Goal: Task Accomplishment & Management: Complete application form

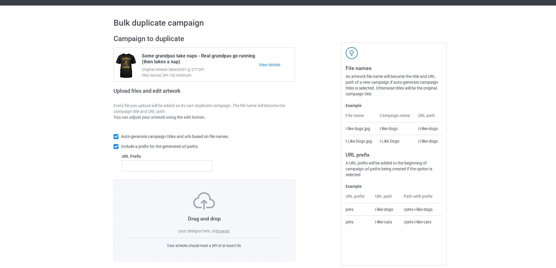
scroll to position [16, 0]
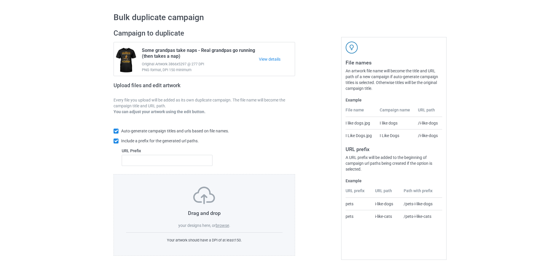
click at [223, 226] on label "browse" at bounding box center [222, 225] width 13 height 5
click at [0, 0] on input "browse" at bounding box center [0, 0] width 0 height 0
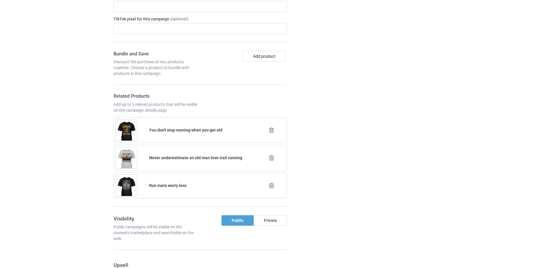
scroll to position [465, 0]
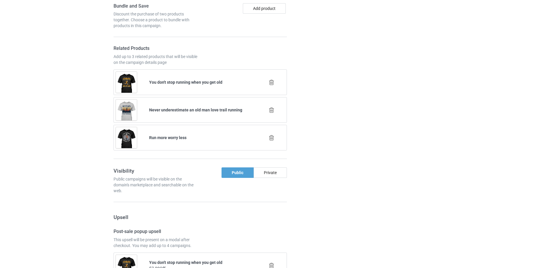
click at [403, 134] on div "Campaign details Details were duplicated from the original campaign. Any change…" at bounding box center [393, 215] width 105 height 874
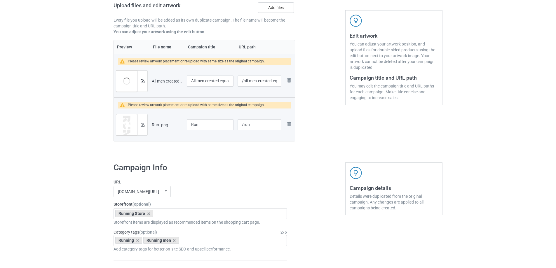
scroll to position [97, 0]
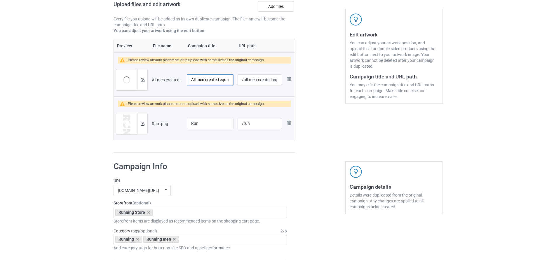
click at [206, 79] on input "All men created equal" at bounding box center [210, 79] width 47 height 11
drag, startPoint x: 221, startPoint y: 81, endPoint x: 234, endPoint y: 81, distance: 12.5
click at [234, 81] on td "All men are created equal" at bounding box center [210, 80] width 51 height 33
click at [229, 80] on input "All men are created equal" at bounding box center [210, 79] width 47 height 11
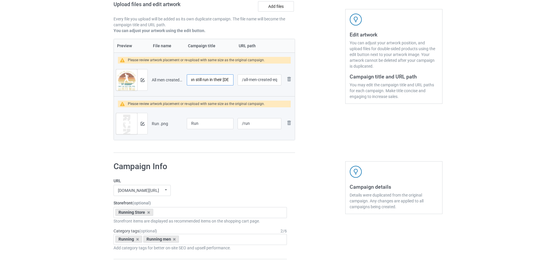
scroll to position [0, 74]
type input "All men are created equal but the best can still run in their [DEMOGRAPHIC_DATA]"
drag, startPoint x: 244, startPoint y: 80, endPoint x: 281, endPoint y: 81, distance: 37.9
click at [281, 81] on td "/all-men-created-equal" at bounding box center [259, 80] width 48 height 33
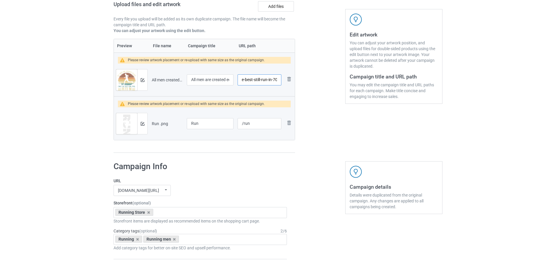
scroll to position [0, 8]
type input "/the-best-still-run-in-70s"
click at [311, 103] on div at bounding box center [320, 50] width 42 height 213
drag, startPoint x: 254, startPoint y: 78, endPoint x: 277, endPoint y: 82, distance: 23.6
click at [277, 82] on input "/the-best-still-run-in-70s" at bounding box center [259, 79] width 44 height 11
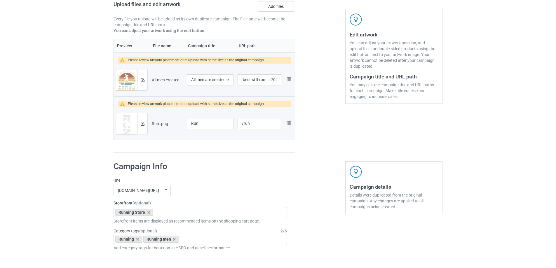
click at [311, 92] on div at bounding box center [320, 50] width 42 height 213
click at [142, 80] on img at bounding box center [143, 80] width 4 height 4
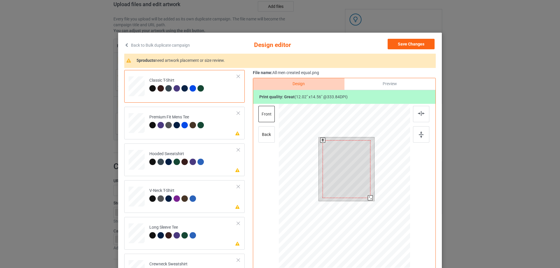
drag, startPoint x: 370, startPoint y: 201, endPoint x: 367, endPoint y: 198, distance: 3.7
click at [368, 198] on div at bounding box center [370, 197] width 5 height 5
click at [355, 188] on div at bounding box center [347, 167] width 48 height 58
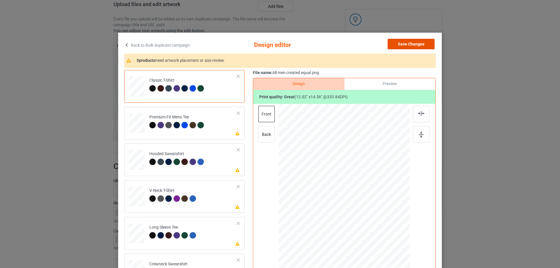
drag, startPoint x: 411, startPoint y: 44, endPoint x: 401, endPoint y: 77, distance: 34.1
click at [404, 77] on div "Back to Bulk duplicate campaign Design editor Save Changes 5 products need artw…" at bounding box center [279, 167] width 311 height 256
click at [228, 149] on td "Please review artwork placement Hooded Sweatshirt" at bounding box center [193, 159] width 94 height 26
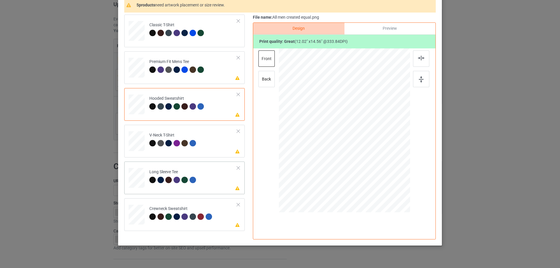
scroll to position [66, 0]
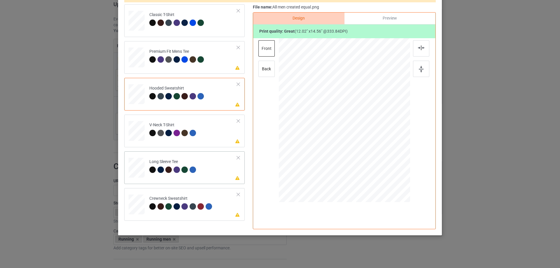
click at [210, 168] on td "Please review artwork placement Long Sleeve Tee" at bounding box center [193, 167] width 94 height 26
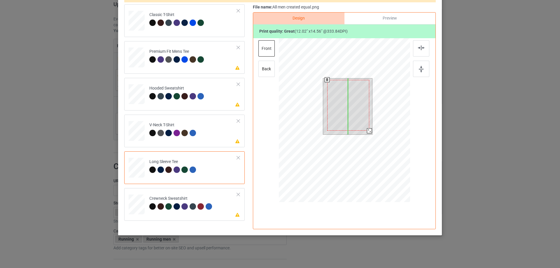
click at [357, 108] on div at bounding box center [348, 105] width 42 height 51
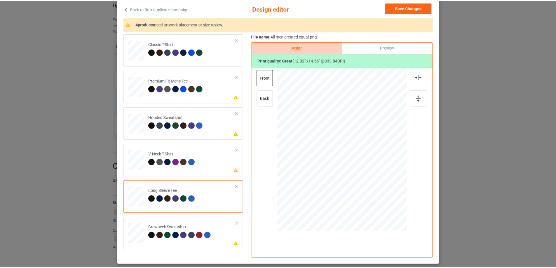
scroll to position [17, 0]
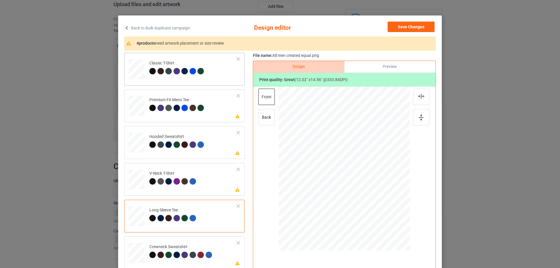
click at [214, 78] on td "Classic T-Shirt" at bounding box center [193, 68] width 94 height 26
click at [408, 28] on button "Save Changes" at bounding box center [411, 27] width 47 height 10
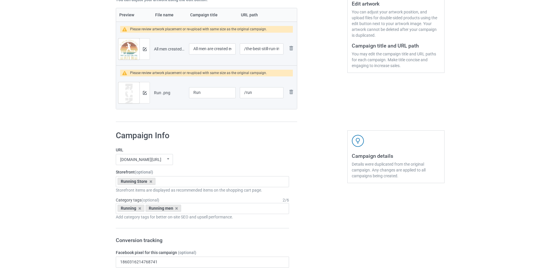
scroll to position [97, 0]
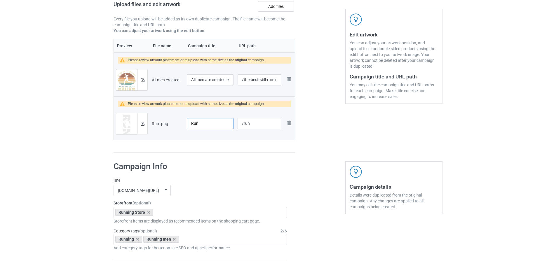
click at [217, 123] on input "Run" at bounding box center [210, 123] width 47 height 11
type input "Runner"
click at [265, 123] on input "/run" at bounding box center [259, 123] width 44 height 11
type input "/run-tee"
click at [319, 157] on div at bounding box center [320, 50] width 42 height 213
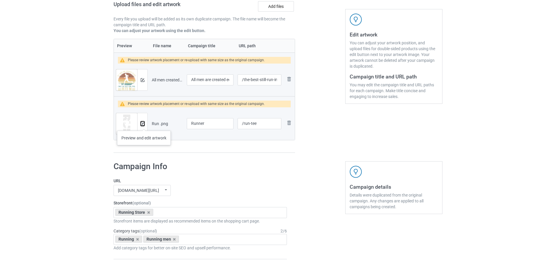
click at [144, 125] on img at bounding box center [143, 124] width 4 height 4
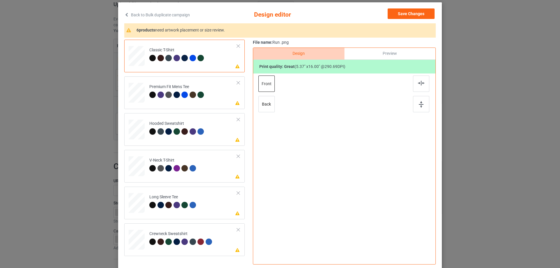
scroll to position [49, 0]
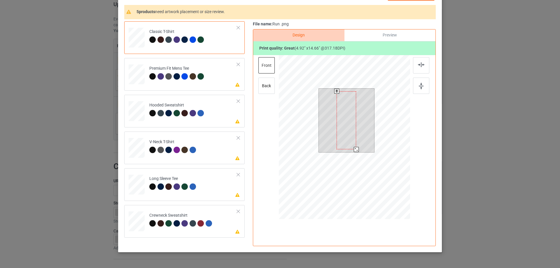
click at [355, 150] on div at bounding box center [356, 149] width 5 height 5
click at [348, 143] on div at bounding box center [347, 119] width 20 height 58
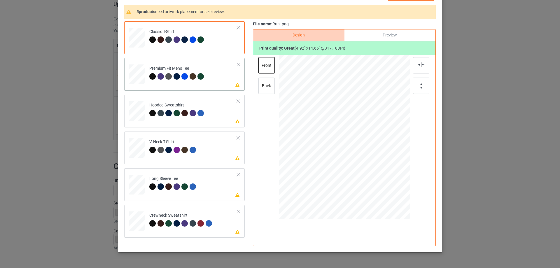
click at [209, 81] on td "Please review artwork placement Premium Fit Mens Tee" at bounding box center [193, 73] width 94 height 26
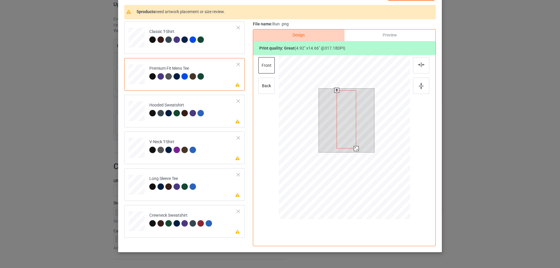
click at [344, 118] on div at bounding box center [347, 119] width 20 height 58
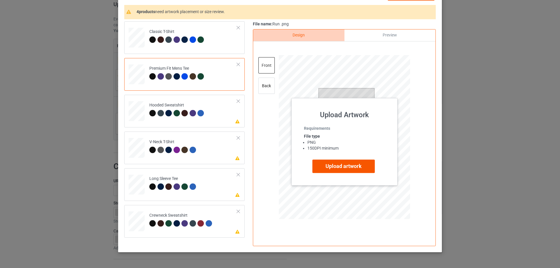
click at [345, 166] on label "Upload artwork" at bounding box center [343, 166] width 62 height 13
click at [0, 0] on input "Upload artwork" at bounding box center [0, 0] width 0 height 0
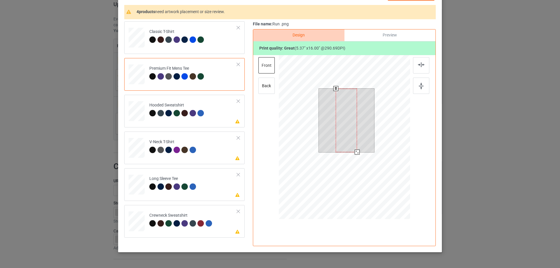
click at [346, 115] on div at bounding box center [346, 121] width 21 height 64
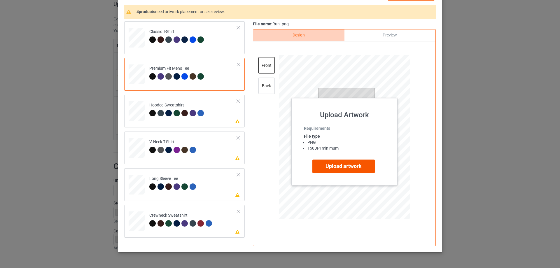
click at [344, 160] on div "Upload artwork" at bounding box center [344, 153] width 81 height 39
click at [346, 167] on label "Upload artwork" at bounding box center [343, 166] width 62 height 13
click at [0, 0] on input "Upload artwork" at bounding box center [0, 0] width 0 height 0
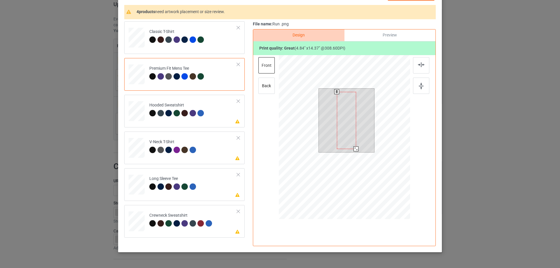
drag, startPoint x: 357, startPoint y: 151, endPoint x: 355, endPoint y: 148, distance: 3.4
click at [355, 148] on div at bounding box center [355, 148] width 5 height 5
click at [352, 141] on div at bounding box center [346, 119] width 19 height 57
click at [354, 148] on div at bounding box center [355, 147] width 5 height 5
click at [149, 39] on div at bounding box center [152, 39] width 6 height 6
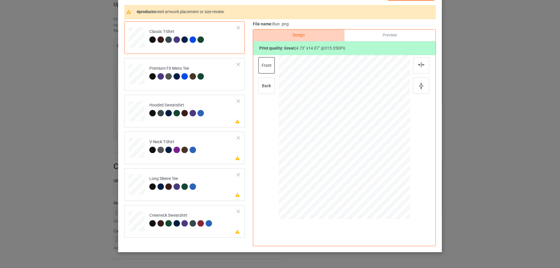
click at [159, 40] on div at bounding box center [160, 39] width 6 height 6
click at [167, 40] on div at bounding box center [168, 39] width 6 height 6
click at [178, 40] on div at bounding box center [178, 40] width 8 height 8
click at [182, 41] on div at bounding box center [184, 39] width 6 height 6
click at [190, 40] on div at bounding box center [193, 39] width 6 height 6
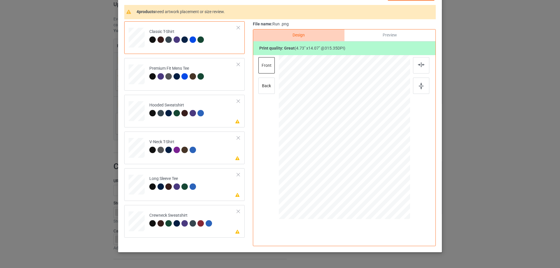
click at [199, 40] on div at bounding box center [200, 39] width 6 height 6
click at [149, 40] on div at bounding box center [152, 39] width 6 height 6
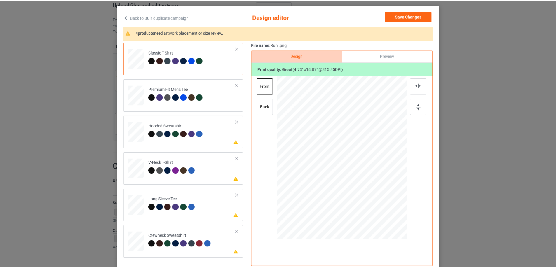
scroll to position [0, 0]
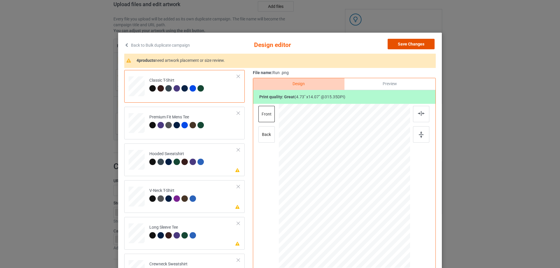
click at [411, 45] on button "Save Changes" at bounding box center [411, 44] width 47 height 10
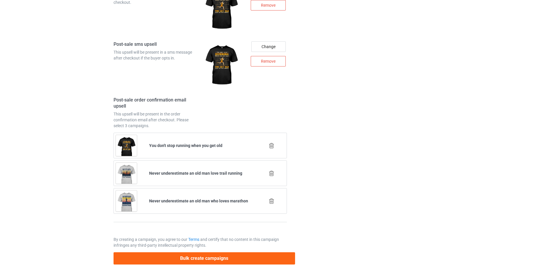
scroll to position [869, 0]
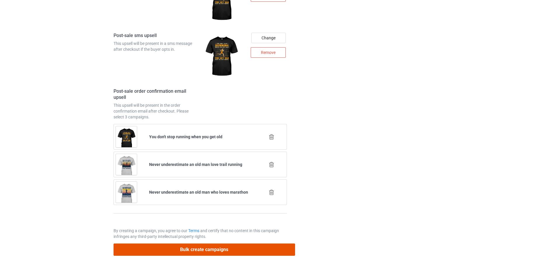
click at [202, 249] on button "Bulk create campaigns" at bounding box center [203, 250] width 181 height 12
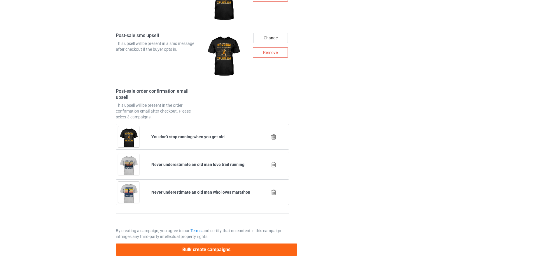
scroll to position [0, 0]
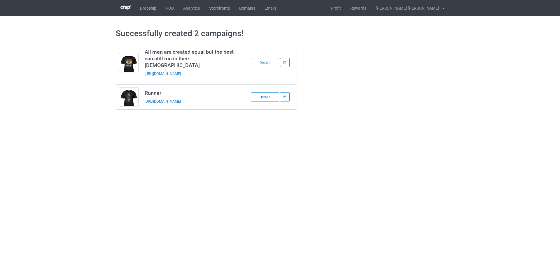
click at [264, 92] on div "Details" at bounding box center [265, 96] width 28 height 9
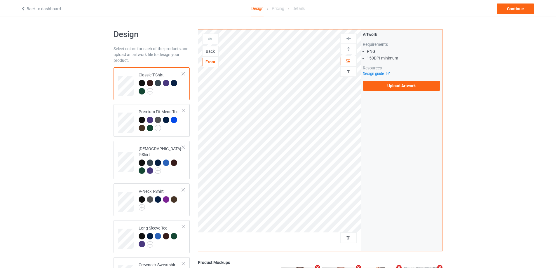
click at [210, 49] on div "Back" at bounding box center [210, 51] width 16 height 6
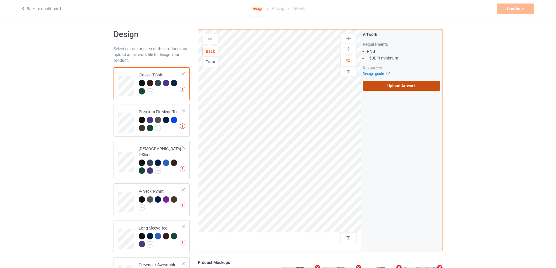
click at [386, 86] on label "Upload Artwork" at bounding box center [401, 86] width 77 height 10
click at [0, 0] on input "Upload Artwork" at bounding box center [0, 0] width 0 height 0
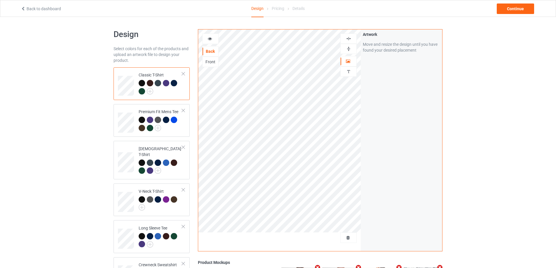
click at [347, 49] on img at bounding box center [349, 49] width 6 height 6
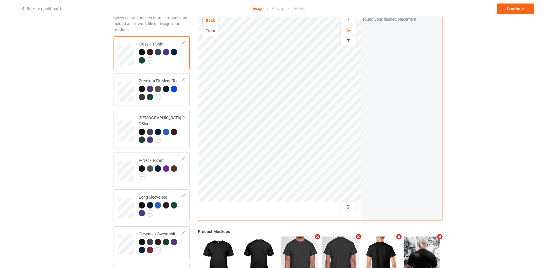
scroll to position [12, 0]
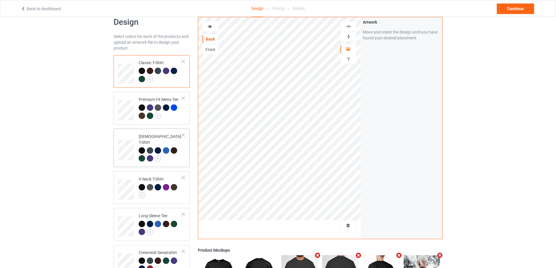
click at [184, 135] on div at bounding box center [183, 135] width 4 height 4
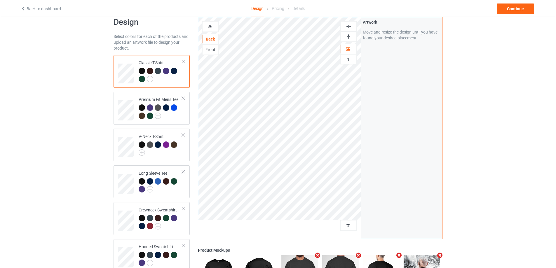
click at [76, 144] on div "Design Select colors for each of the products and upload an artwork file to des…" at bounding box center [278, 185] width 556 height 360
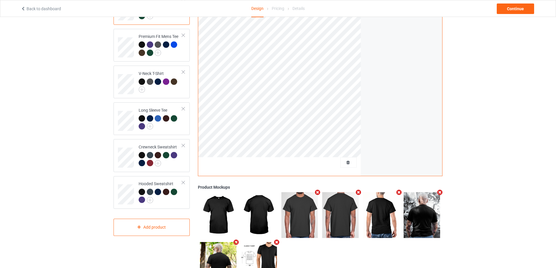
scroll to position [61, 0]
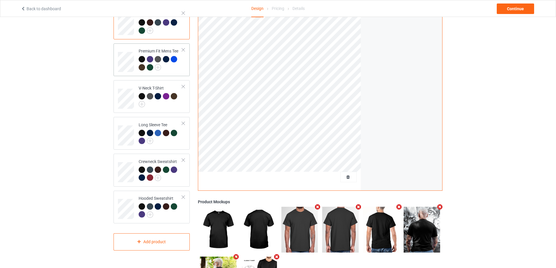
drag, startPoint x: 172, startPoint y: 66, endPoint x: 186, endPoint y: 72, distance: 15.4
click at [172, 66] on div at bounding box center [160, 64] width 43 height 16
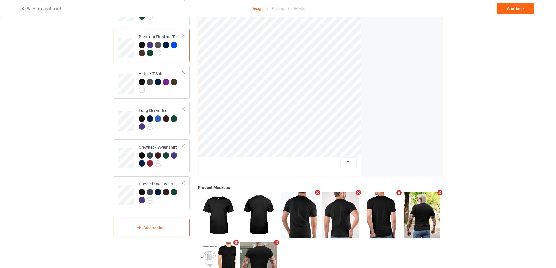
scroll to position [61, 0]
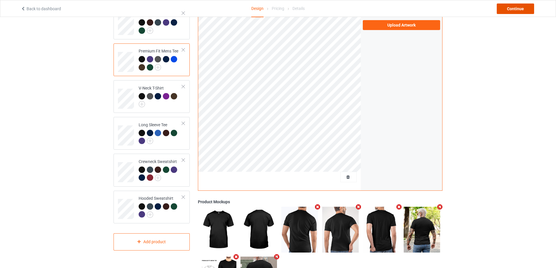
click at [515, 9] on div "Continue" at bounding box center [514, 8] width 37 height 10
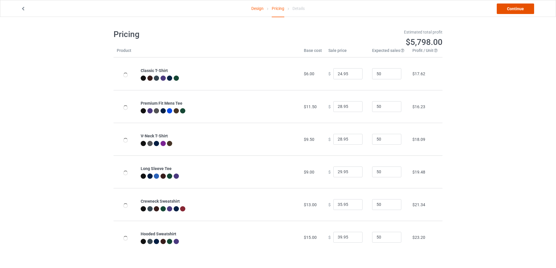
click at [516, 10] on link "Continue" at bounding box center [514, 8] width 37 height 10
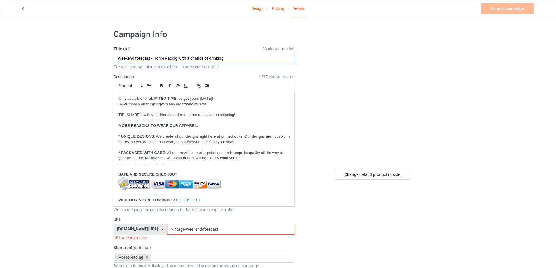
click at [162, 59] on input "Weekend forecast - Horse Racing with a chance of drinking" at bounding box center [203, 58] width 181 height 11
click at [385, 176] on div "Change default product or side" at bounding box center [372, 174] width 76 height 10
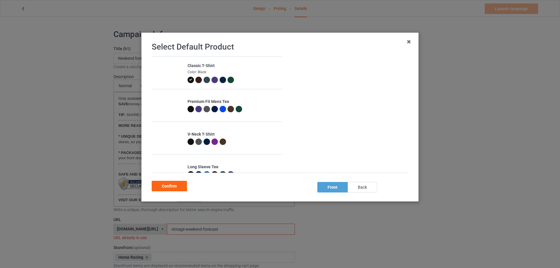
click at [369, 188] on div "back" at bounding box center [362, 187] width 29 height 10
click at [173, 184] on div "Confirm" at bounding box center [169, 186] width 35 height 10
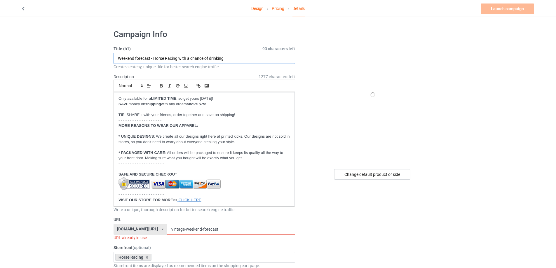
click at [206, 59] on input "Weekend forecast - Horse Racing with a chance of drinking" at bounding box center [203, 58] width 181 height 11
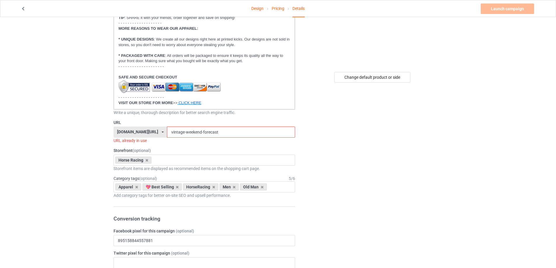
type input "All men are created equal - Only the best can still run in their seventies"
click at [150, 135] on div "pethouse88.com/ bestees-4u.com/ books-4life.com/ pethouse88.com/ steezylife.com…" at bounding box center [139, 132] width 53 height 11
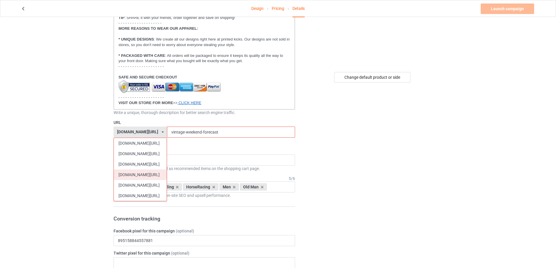
click at [135, 175] on div "[DOMAIN_NAME][URL]" at bounding box center [140, 174] width 53 height 10
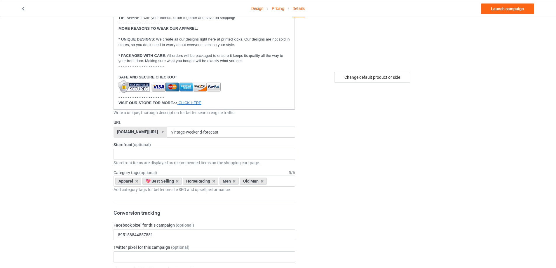
click at [63, 164] on div "Design Pricing Details Launch campaign Campaign Info Title (h1) 76 characters l…" at bounding box center [278, 267] width 556 height 694
click at [195, 134] on input "vintage-weekend-forecast" at bounding box center [231, 132] width 128 height 11
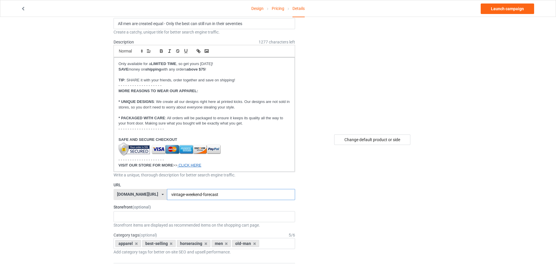
scroll to position [49, 0]
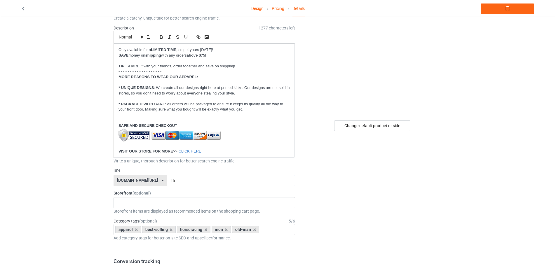
type input "t"
type input "u"
type input "70s-runner"
click at [169, 201] on div "Soundwear Best Selling Home Decor Apparel BOOK COLLECTION Vote For [PERSON_NAME…" at bounding box center [203, 202] width 181 height 11
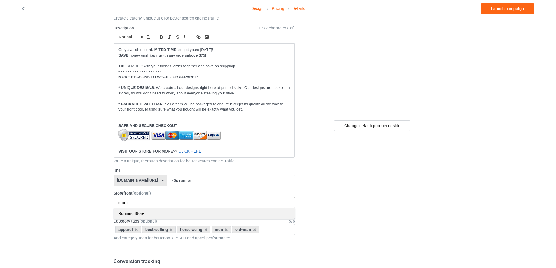
type input "runnin"
click at [164, 215] on div "Running Store" at bounding box center [204, 213] width 181 height 11
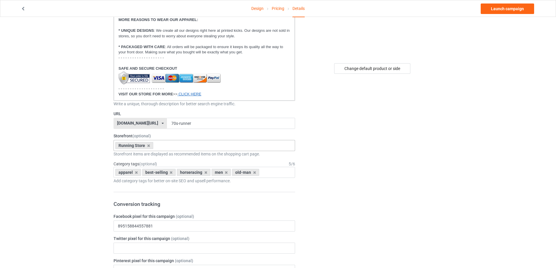
scroll to position [195, 0]
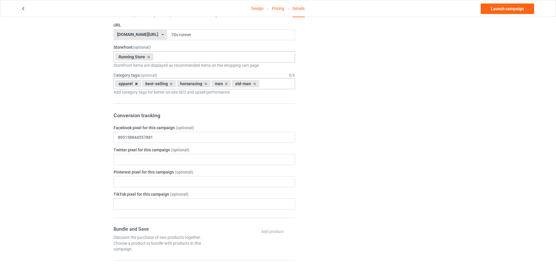
click at [136, 84] on icon at bounding box center [136, 84] width 3 height 4
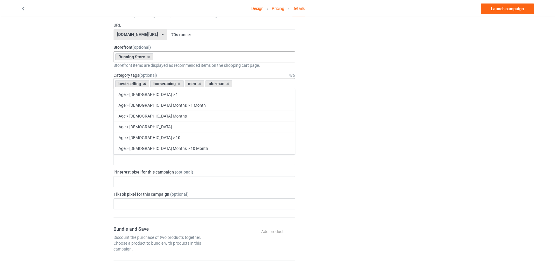
click at [143, 84] on icon at bounding box center [144, 84] width 3 height 4
click at [143, 84] on div "old-man" at bounding box center [149, 83] width 27 height 7
click at [131, 84] on icon at bounding box center [130, 84] width 3 height 4
click at [138, 84] on icon at bounding box center [137, 84] width 3 height 4
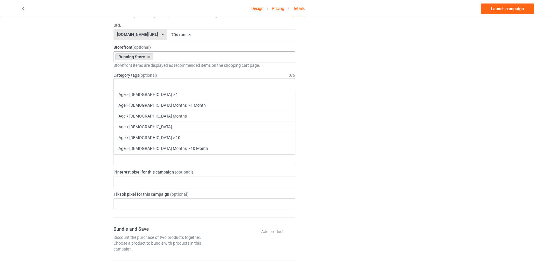
click at [148, 83] on div "Age > 1-19 > 1 Age > 1-12 Months > 1 Month Age > 1-12 Months Age > 1-19 Age > 1…" at bounding box center [203, 83] width 181 height 11
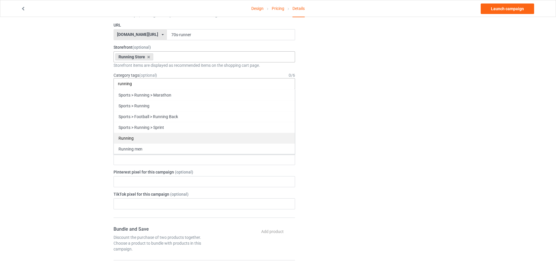
type input "running"
click at [147, 135] on div "Running" at bounding box center [204, 138] width 181 height 11
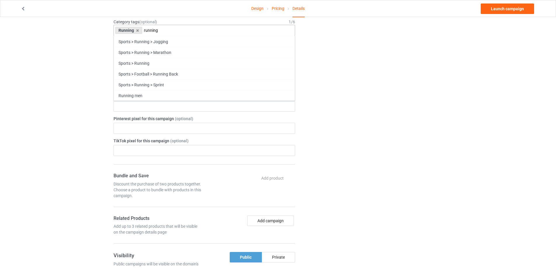
scroll to position [292, 0]
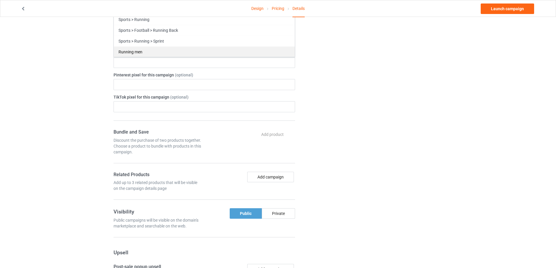
type input "running"
click at [144, 51] on div "Running men" at bounding box center [204, 51] width 181 height 11
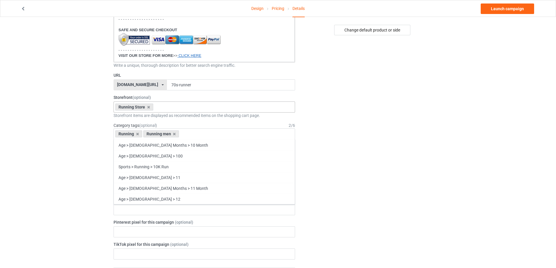
scroll to position [11460, 0]
click at [67, 69] on div "Design Pricing Details Launch campaign Campaign Info Title (h1) 76 characters l…" at bounding box center [278, 220] width 556 height 694
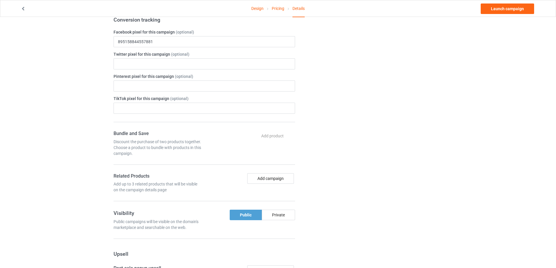
scroll to position [292, 0]
click at [275, 177] on button "Add campaign" at bounding box center [270, 177] width 47 height 10
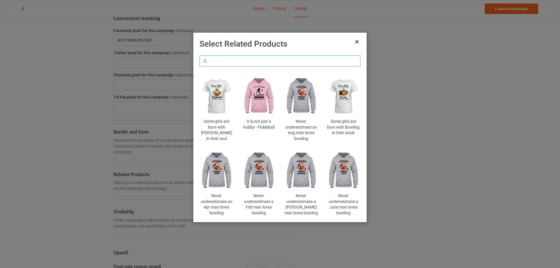
click at [286, 63] on input "text" at bounding box center [279, 60] width 161 height 11
type input "keep"
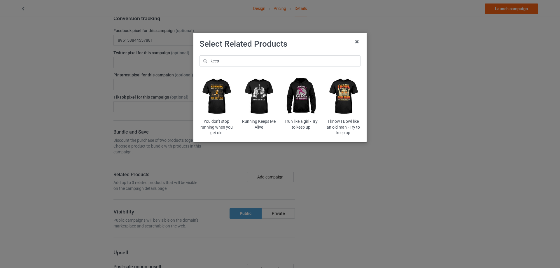
click at [216, 103] on img at bounding box center [216, 96] width 34 height 43
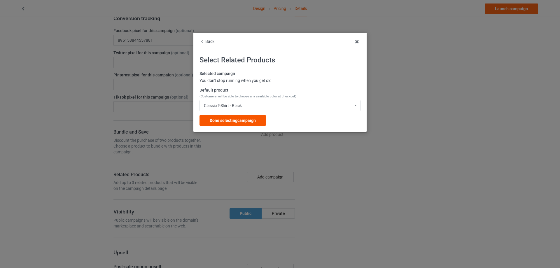
click at [237, 120] on span "Done selecting campaign" at bounding box center [233, 120] width 46 height 5
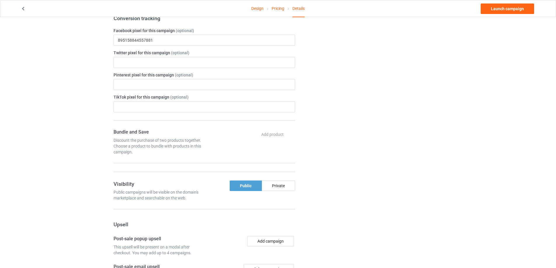
click at [360, 120] on div "Change default product or side" at bounding box center [372, 58] width 147 height 650
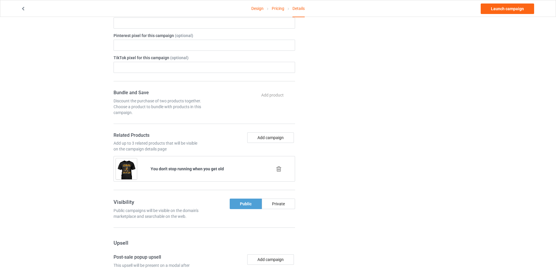
scroll to position [389, 0]
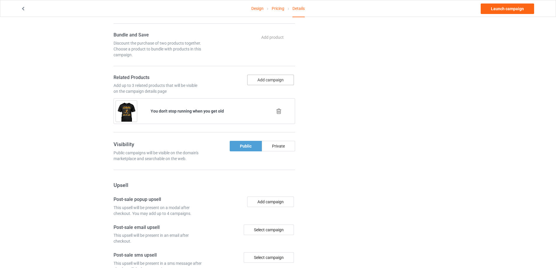
click at [276, 75] on button "Add campaign" at bounding box center [270, 80] width 47 height 10
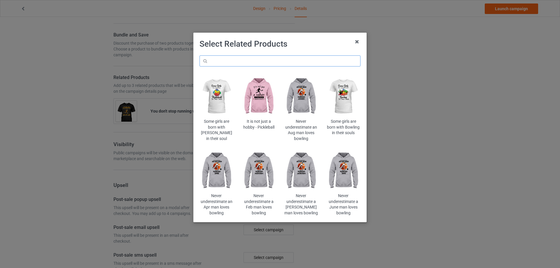
click at [293, 65] on input "text" at bounding box center [279, 60] width 161 height 11
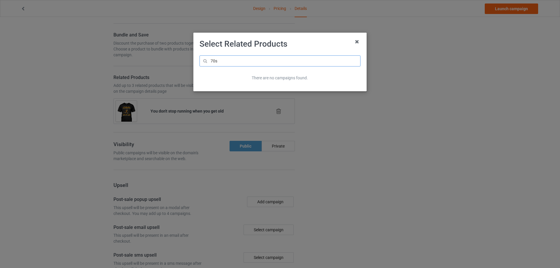
type input "70s"
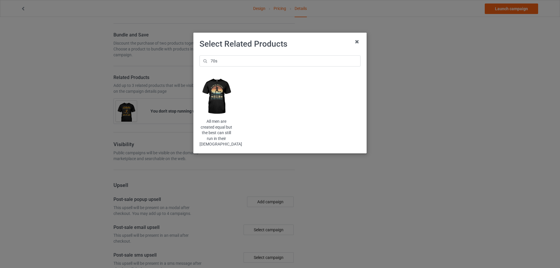
click at [218, 101] on img at bounding box center [216, 96] width 34 height 43
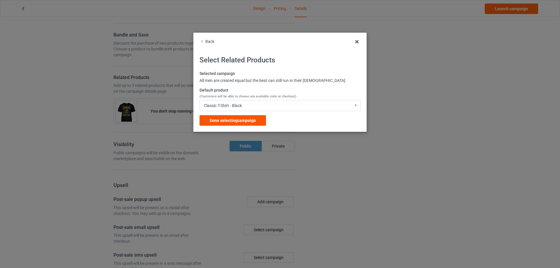
click at [258, 120] on div "Done selecting campaign" at bounding box center [232, 120] width 66 height 10
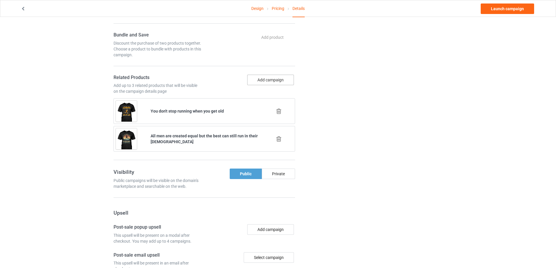
click at [285, 81] on button "Add campaign" at bounding box center [270, 80] width 47 height 10
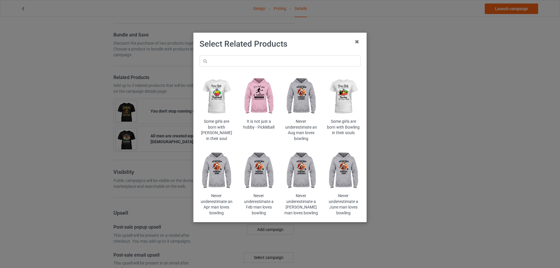
drag, startPoint x: 309, startPoint y: 55, endPoint x: 308, endPoint y: 61, distance: 6.2
click at [309, 55] on div "Some girls are born with Pickleball in their soul It is not just a hobby - Pick…" at bounding box center [279, 135] width 169 height 169
click at [308, 61] on input "text" at bounding box center [279, 60] width 161 height 11
type input "some grandpas"
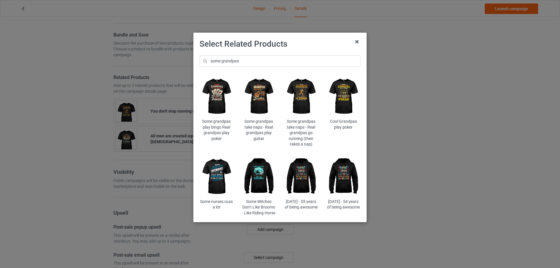
click at [305, 93] on img at bounding box center [301, 96] width 34 height 43
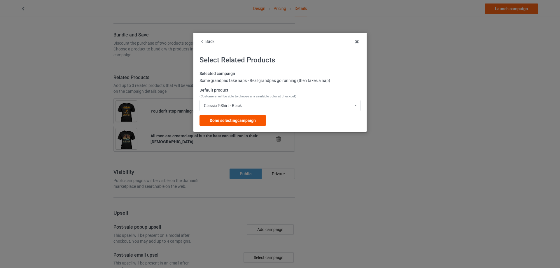
click at [240, 121] on span "Done selecting campaign" at bounding box center [233, 120] width 46 height 5
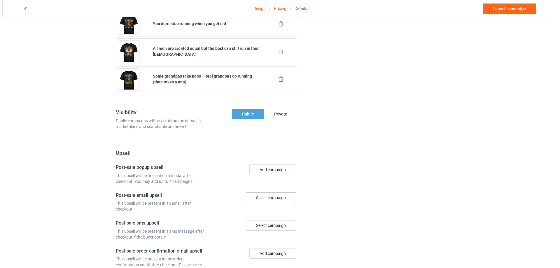
scroll to position [528, 0]
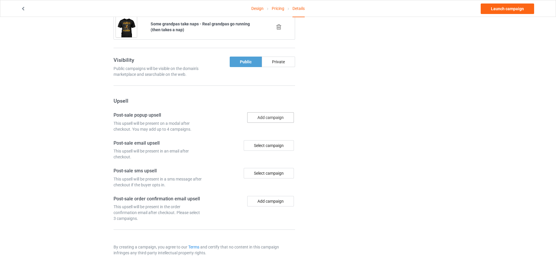
click at [276, 120] on button "Add campaign" at bounding box center [270, 117] width 47 height 10
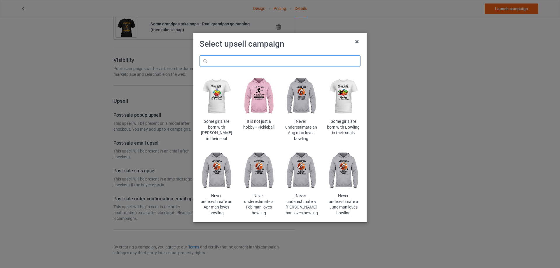
click at [317, 58] on input "text" at bounding box center [279, 60] width 161 height 11
type input "some grandpas"
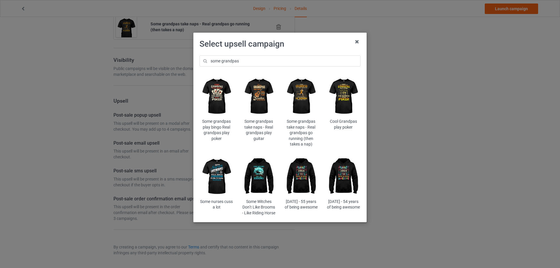
click at [304, 94] on img at bounding box center [301, 96] width 34 height 43
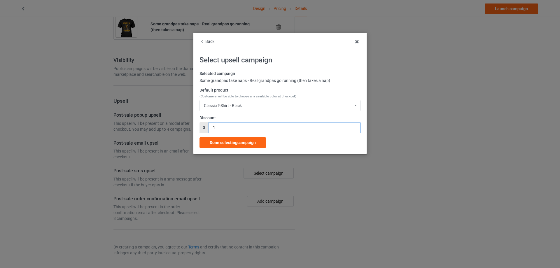
drag, startPoint x: 210, startPoint y: 128, endPoint x: 192, endPoint y: 129, distance: 17.8
click at [192, 129] on div "Back Select upsell campaign Selected campaign Some grandpas take naps - Real gr…" at bounding box center [280, 134] width 560 height 268
type input "7"
click at [239, 138] on div "Done selecting campaign" at bounding box center [232, 142] width 66 height 10
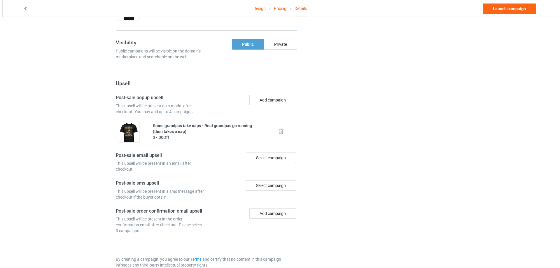
scroll to position [558, 0]
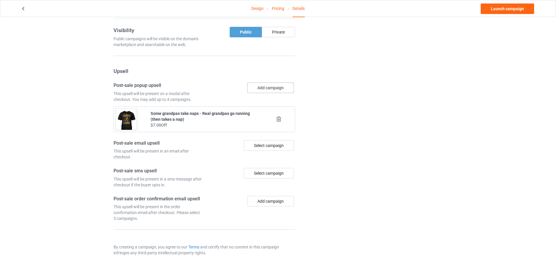
click at [273, 91] on button "Add campaign" at bounding box center [270, 88] width 47 height 10
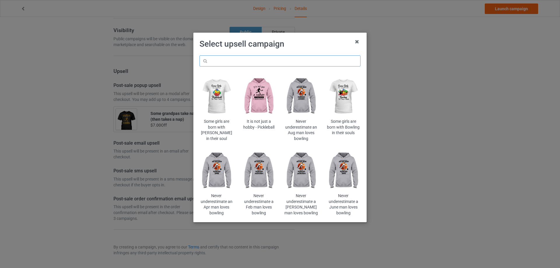
click at [290, 60] on input "text" at bounding box center [279, 60] width 161 height 11
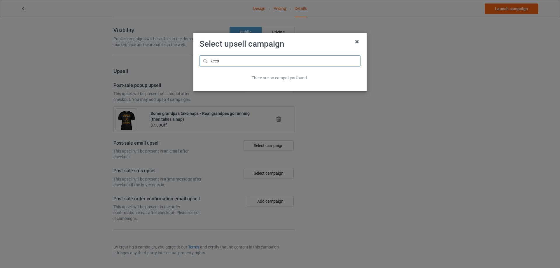
type input "keep"
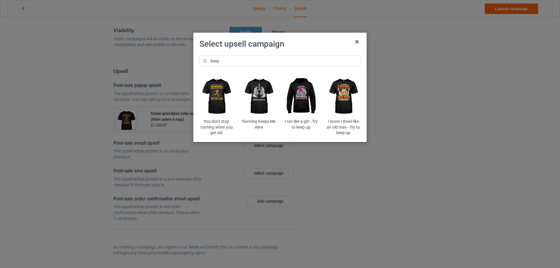
click at [225, 96] on img at bounding box center [216, 96] width 34 height 43
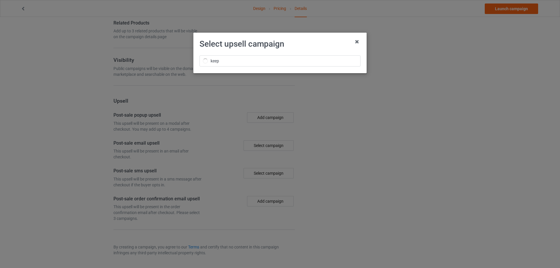
scroll to position [558, 0]
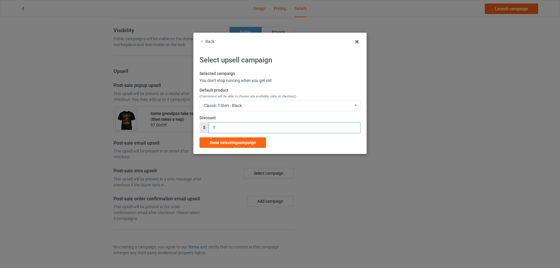
drag, startPoint x: 223, startPoint y: 127, endPoint x: 200, endPoint y: 132, distance: 23.9
click at [201, 128] on div "$ 1" at bounding box center [279, 127] width 161 height 11
type input "7"
click at [235, 142] on span "Done selecting campaign" at bounding box center [233, 142] width 46 height 5
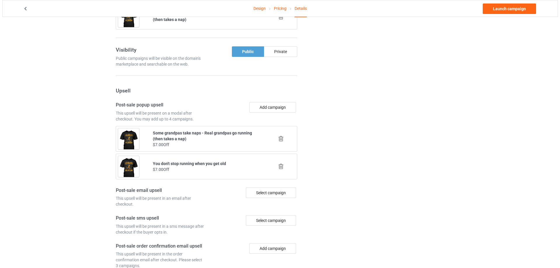
scroll to position [561, 0]
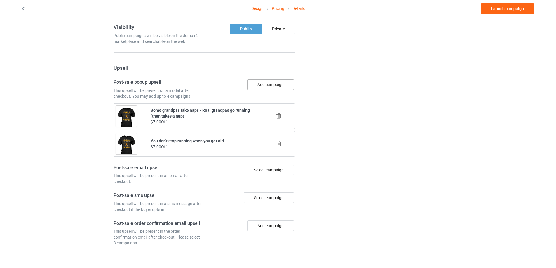
click at [277, 82] on button "Add campaign" at bounding box center [270, 84] width 47 height 10
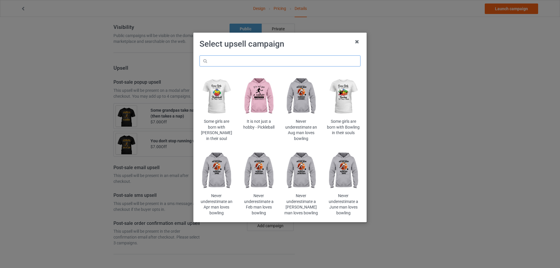
click at [291, 63] on input "text" at bounding box center [279, 60] width 161 height 11
type input "stop"
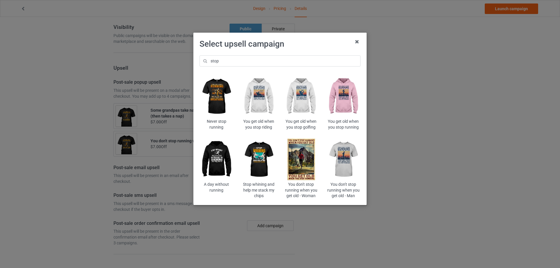
click at [213, 103] on img at bounding box center [216, 96] width 34 height 43
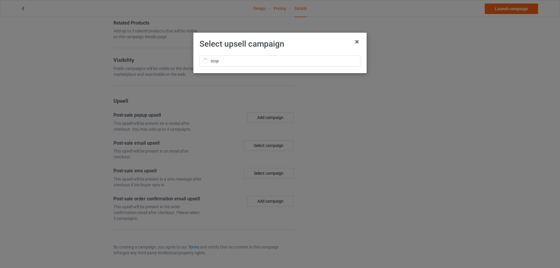
scroll to position [561, 0]
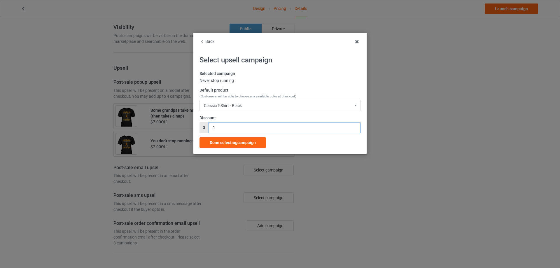
drag, startPoint x: 218, startPoint y: 128, endPoint x: 190, endPoint y: 129, distance: 27.5
click at [191, 129] on div "Back Select upsell campaign Selected campaign Never stop running Default produc…" at bounding box center [280, 134] width 560 height 268
type input "7"
click at [237, 140] on span "Done selecting campaign" at bounding box center [233, 142] width 46 height 5
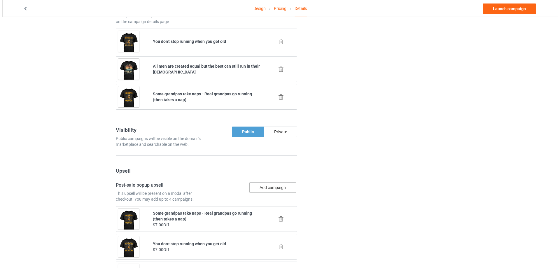
scroll to position [513, 0]
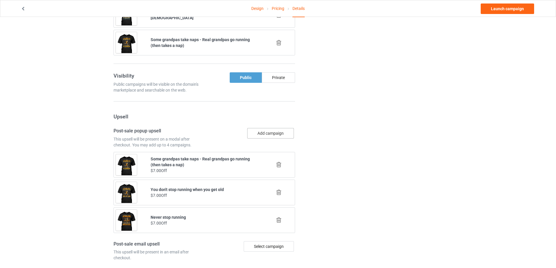
click at [280, 132] on button "Add campaign" at bounding box center [270, 133] width 47 height 10
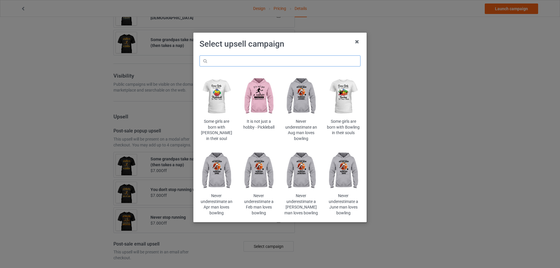
click at [308, 63] on input "text" at bounding box center [279, 60] width 161 height 11
type input "beer and running"
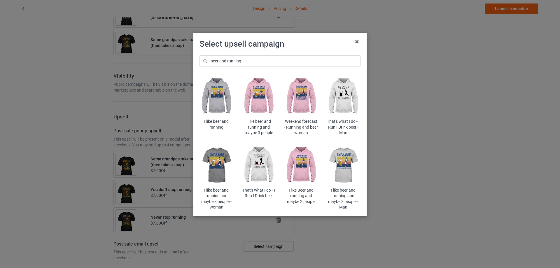
click at [342, 166] on img at bounding box center [343, 165] width 34 height 43
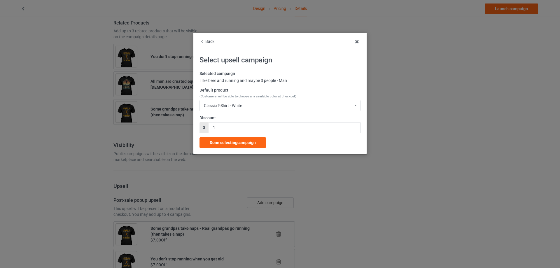
scroll to position [513, 0]
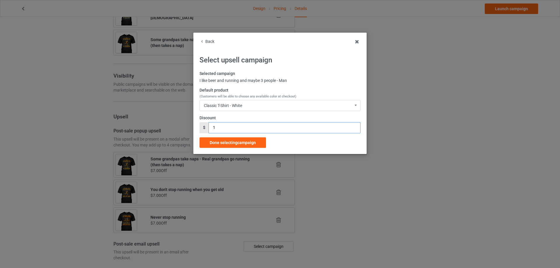
click at [192, 125] on div "Back Select upsell campaign Selected campaign I like beer and running and maybe…" at bounding box center [280, 134] width 560 height 268
type input "7"
drag, startPoint x: 234, startPoint y: 141, endPoint x: 241, endPoint y: 141, distance: 6.7
click at [234, 140] on span "Done selecting campaign" at bounding box center [233, 142] width 46 height 5
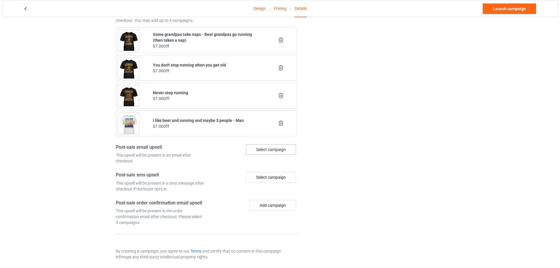
scroll to position [641, 0]
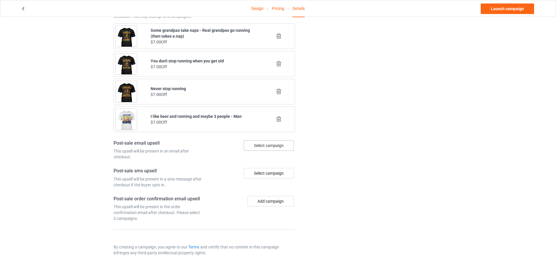
click at [283, 142] on div "Select campaign" at bounding box center [269, 145] width 50 height 10
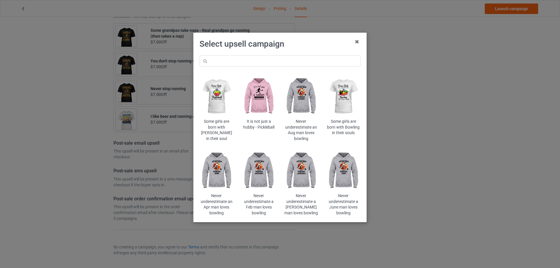
click at [311, 55] on div "Some girls are born with Pickleball in their soul It is not just a hobby - Pick…" at bounding box center [279, 135] width 169 height 169
click at [309, 64] on input "text" at bounding box center [279, 60] width 161 height 11
paste input "some grandpas"
type input "some grandpas"
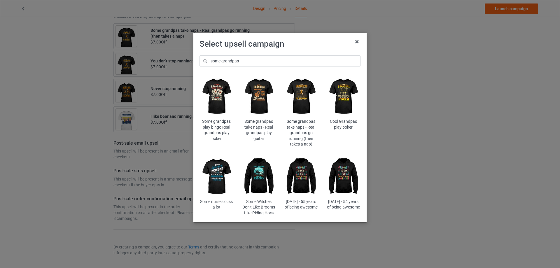
click at [302, 95] on img at bounding box center [301, 96] width 34 height 43
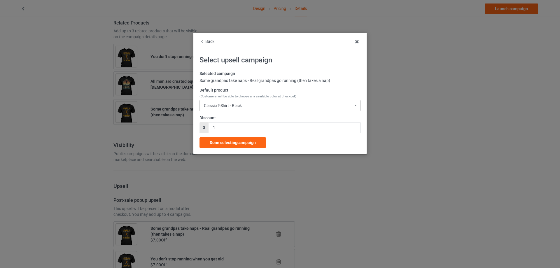
scroll to position [641, 0]
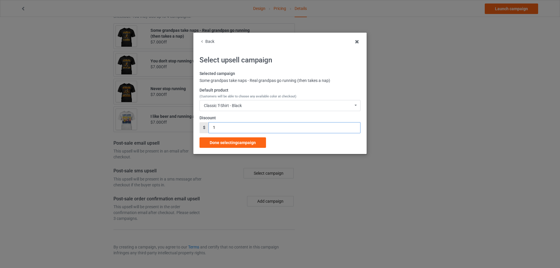
drag, startPoint x: 220, startPoint y: 128, endPoint x: 203, endPoint y: 131, distance: 16.8
click at [203, 131] on div "$ 1" at bounding box center [279, 127] width 161 height 11
type input "7"
click at [237, 141] on span "Done selecting campaign" at bounding box center [233, 142] width 46 height 5
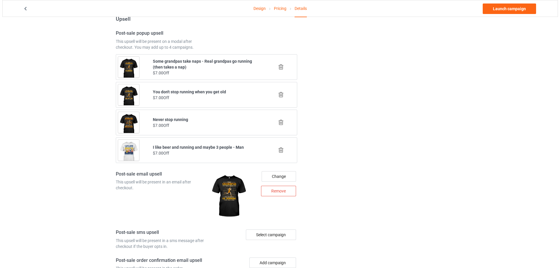
scroll to position [672, 0]
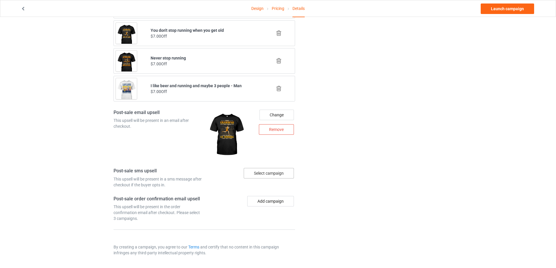
click at [280, 175] on div "Select campaign" at bounding box center [269, 173] width 50 height 10
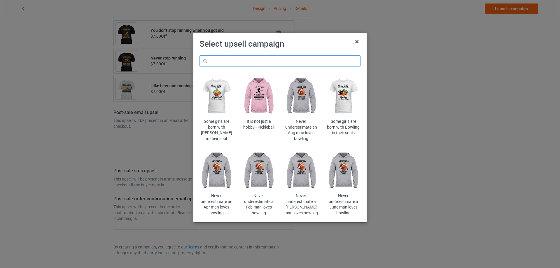
click at [299, 64] on input "text" at bounding box center [279, 60] width 161 height 11
paste input "some grandpas"
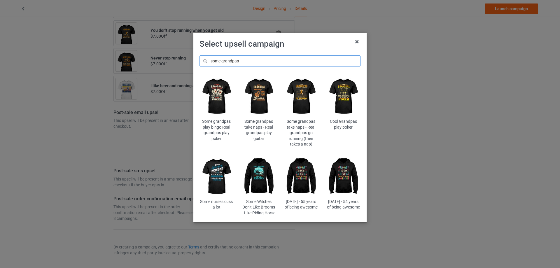
type input "some grandpas"
click at [302, 106] on img at bounding box center [301, 96] width 34 height 43
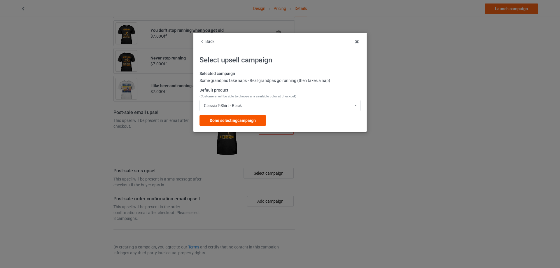
click at [244, 118] on div "Done selecting campaign" at bounding box center [232, 120] width 66 height 10
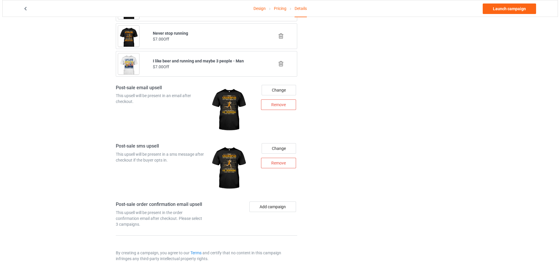
scroll to position [703, 0]
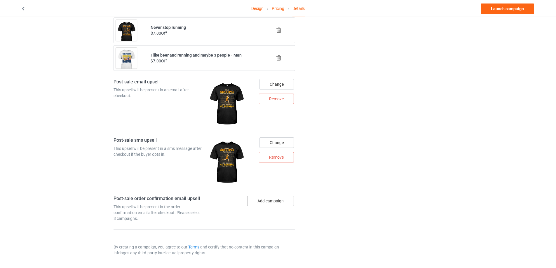
click at [285, 200] on button "Add campaign" at bounding box center [270, 201] width 47 height 10
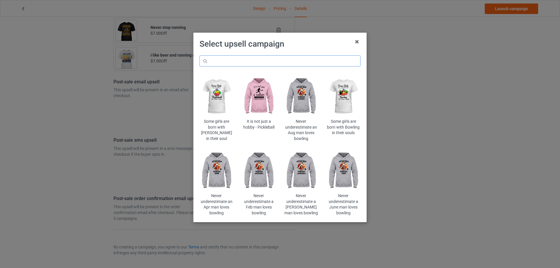
click at [320, 64] on input "text" at bounding box center [279, 60] width 161 height 11
paste input "some grandpas"
type input "some grandpas"
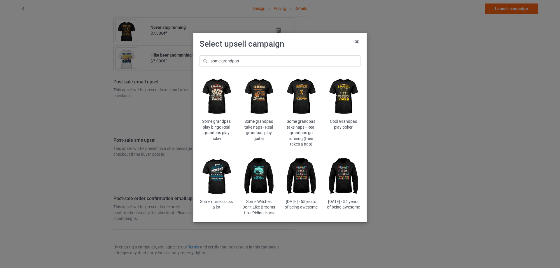
click at [300, 100] on img at bounding box center [301, 96] width 34 height 43
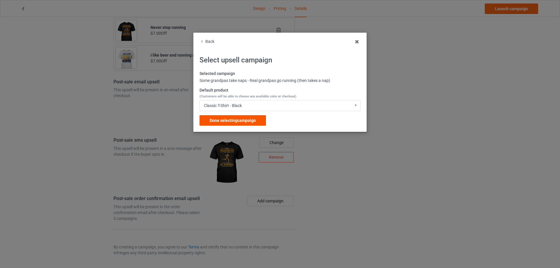
click at [253, 124] on div "Done selecting campaign" at bounding box center [232, 120] width 66 height 10
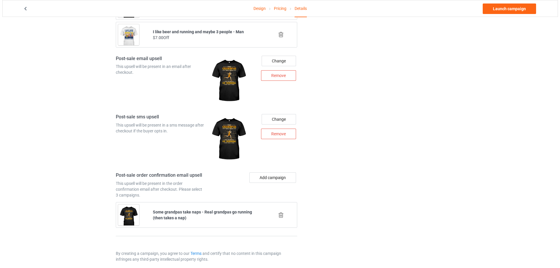
scroll to position [732, 0]
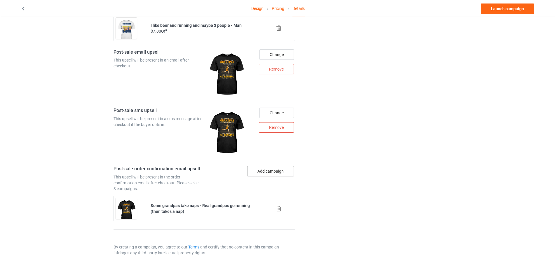
click at [288, 174] on button "Add campaign" at bounding box center [270, 171] width 47 height 10
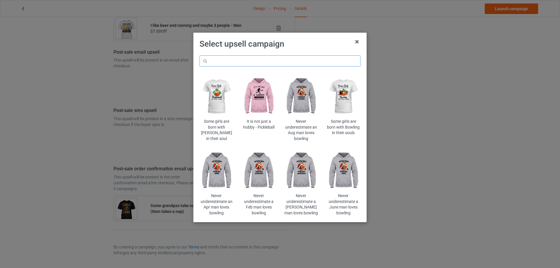
click at [307, 60] on input "text" at bounding box center [279, 60] width 161 height 11
type input "run more"
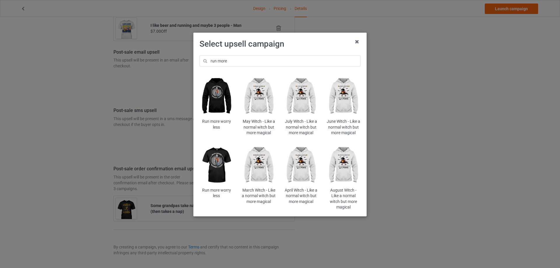
click at [216, 101] on img at bounding box center [216, 96] width 34 height 43
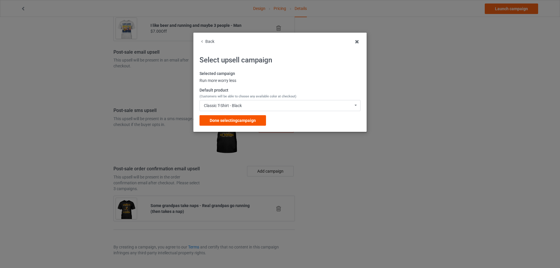
click at [237, 121] on span "Done selecting campaign" at bounding box center [233, 120] width 46 height 5
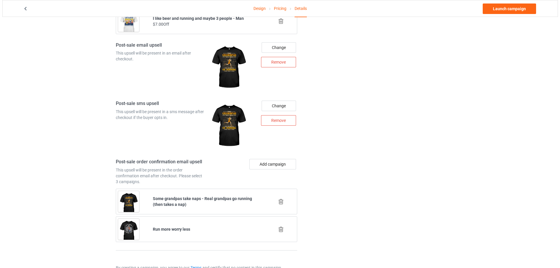
scroll to position [760, 0]
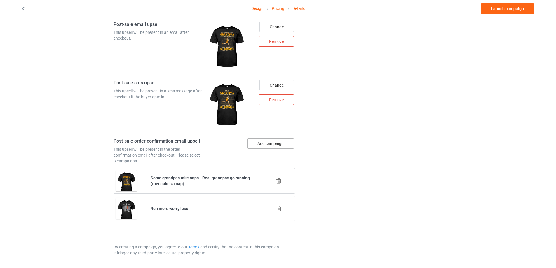
click at [283, 144] on button "Add campaign" at bounding box center [270, 143] width 47 height 10
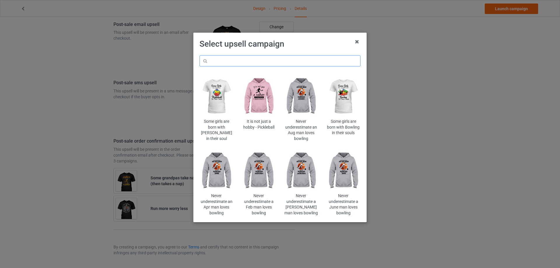
click at [314, 63] on input "text" at bounding box center [279, 60] width 161 height 11
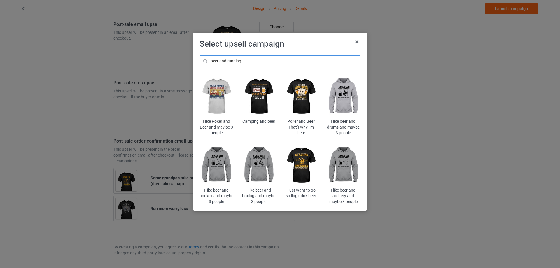
type input "beer and running"
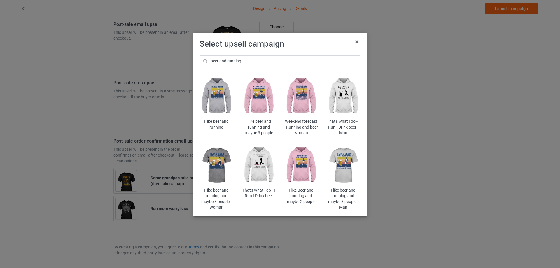
click at [303, 45] on h1 "Select upsell campaign" at bounding box center [279, 44] width 161 height 10
click at [294, 60] on input "beer and running" at bounding box center [279, 60] width 161 height 11
click at [344, 163] on img at bounding box center [343, 165] width 34 height 43
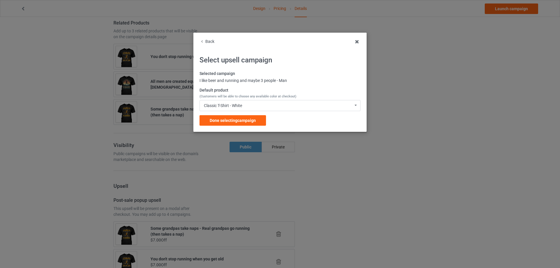
scroll to position [760, 0]
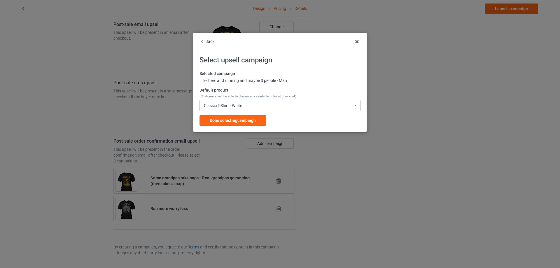
click at [249, 108] on div "Classic T-Shirt - White Classic T-Shirt - White Classic T-Shirt - Classic Pink …" at bounding box center [279, 105] width 161 height 11
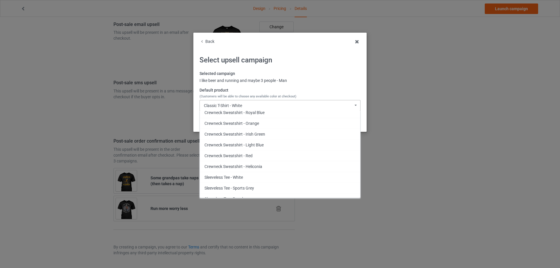
scroll to position [729, 0]
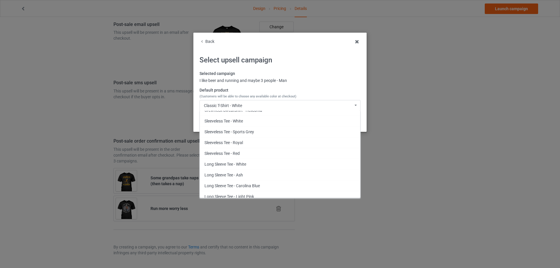
click at [244, 176] on div "Long Sleeve Tee - Ash" at bounding box center [280, 174] width 160 height 11
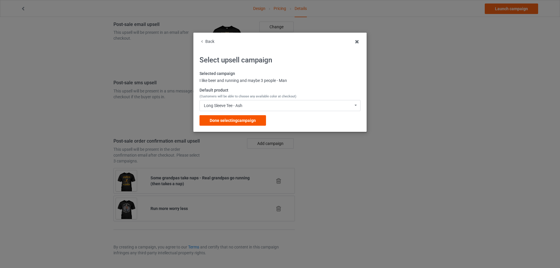
click at [253, 122] on span "Done selecting campaign" at bounding box center [233, 120] width 46 height 5
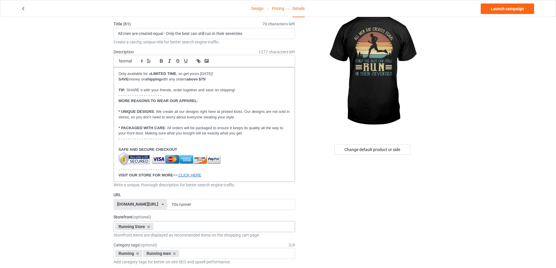
scroll to position [97, 0]
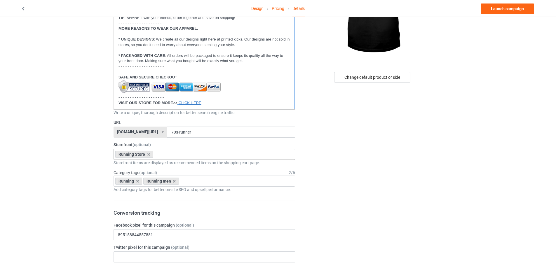
click at [196, 103] on link "CLICK HERE" at bounding box center [189, 103] width 23 height 4
click at [190, 101] on link at bounding box center [184, 102] width 14 height 4
paste input "s://www.steezylife.com/stores/running"
type input "https://www.steezylife.com/stores/running"
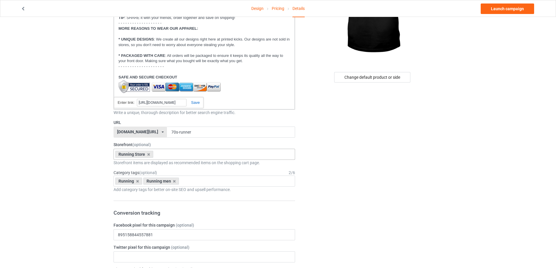
scroll to position [0, 0]
click at [196, 103] on link at bounding box center [192, 102] width 13 height 4
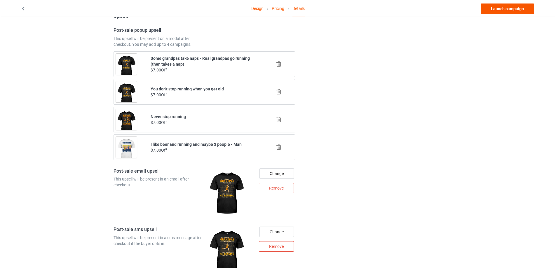
scroll to position [545, 0]
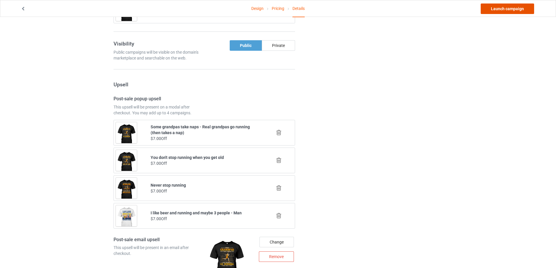
click at [504, 8] on link "Launch campaign" at bounding box center [506, 8] width 53 height 10
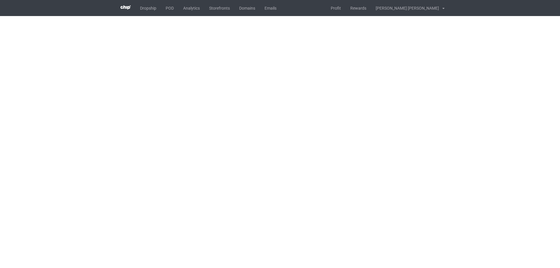
click at [85, 8] on div "Dropship POD Analytics Storefronts Domains Emails Profit Rewards [PERSON_NAME] …" at bounding box center [280, 8] width 560 height 16
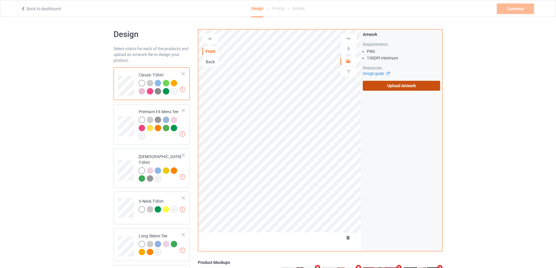
click at [381, 88] on label "Upload Artwork" at bounding box center [401, 86] width 77 height 10
click at [0, 0] on input "Upload Artwork" at bounding box center [0, 0] width 0 height 0
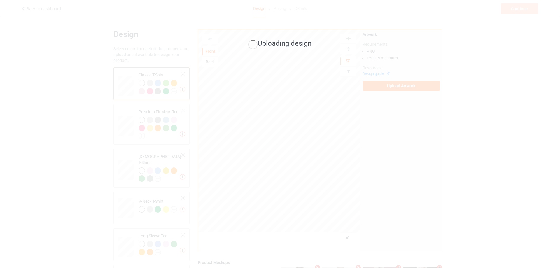
click at [483, 80] on div "Uploading design" at bounding box center [280, 134] width 560 height 268
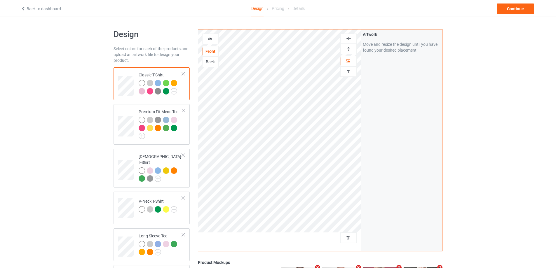
click at [348, 48] on img at bounding box center [349, 49] width 6 height 6
click at [349, 38] on img at bounding box center [349, 39] width 6 height 6
click at [391, 127] on div "Artwork Move and resize the design until you have found your desired placement" at bounding box center [400, 140] width 81 height 222
click at [348, 50] on img at bounding box center [349, 49] width 6 height 6
click at [347, 48] on img at bounding box center [349, 49] width 6 height 6
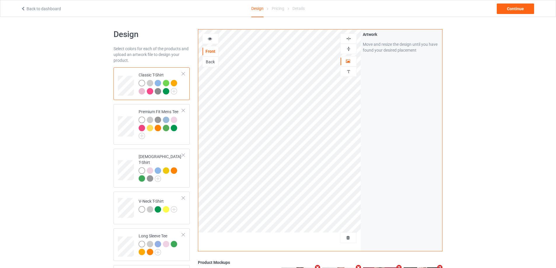
click at [349, 37] on img at bounding box center [349, 39] width 6 height 6
click at [166, 141] on td "Premium Fit Mens Tee" at bounding box center [160, 124] width 50 height 36
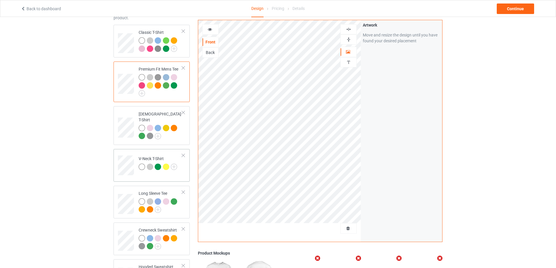
scroll to position [97, 0]
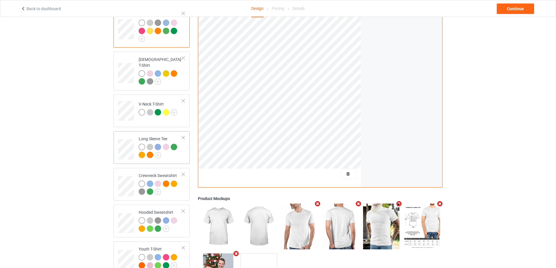
click at [171, 155] on td "Long Sleeve Tee" at bounding box center [160, 148] width 50 height 28
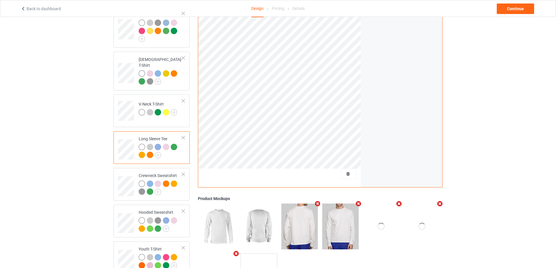
scroll to position [49, 0]
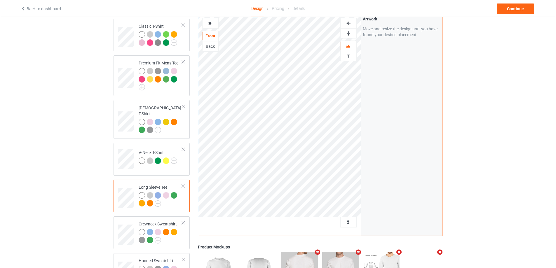
click at [84, 139] on div "Design Select colors for each of the products and upload an artwork file to des…" at bounding box center [278, 165] width 556 height 394
click at [396, 154] on div "Artwork Move and resize the design until you have found your desired placement" at bounding box center [400, 125] width 81 height 222
click at [363, 92] on div "Artwork Move and resize the design until you have found your desired placement" at bounding box center [400, 125] width 81 height 222
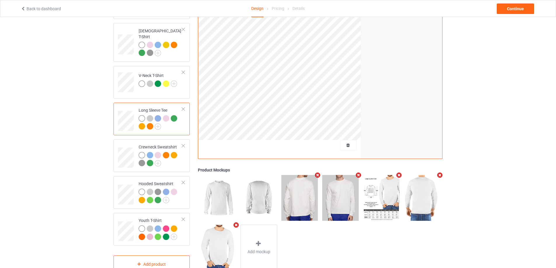
scroll to position [139, 0]
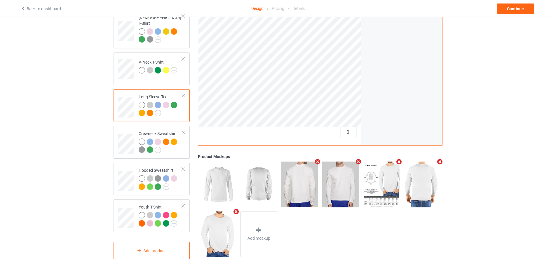
click at [441, 160] on icon "Remove mockup" at bounding box center [439, 162] width 7 height 6
click at [475, 157] on div "Design Select colors for each of the products and upload an artwork file to des…" at bounding box center [278, 75] width 556 height 394
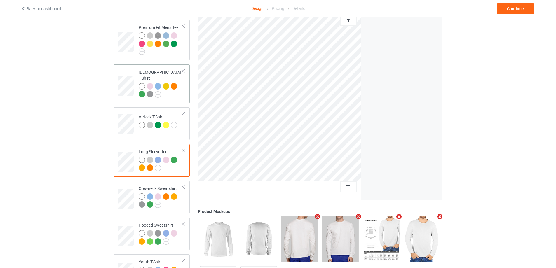
scroll to position [42, 0]
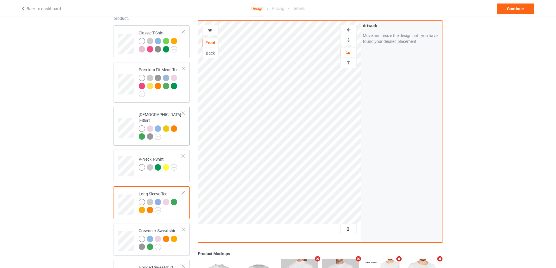
click at [183, 132] on td "[DEMOGRAPHIC_DATA] T-Shirt" at bounding box center [160, 126] width 50 height 34
click at [487, 132] on div "Design Select colors for each of the products and upload an artwork file to des…" at bounding box center [278, 172] width 556 height 394
click at [347, 37] on img at bounding box center [349, 40] width 6 height 6
click at [350, 27] on img at bounding box center [349, 30] width 6 height 6
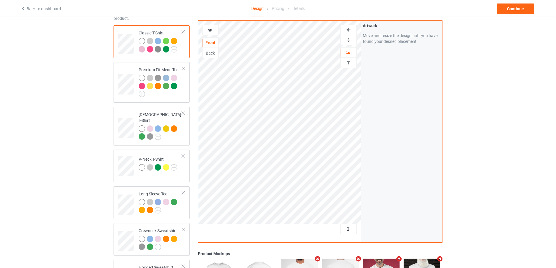
click at [90, 146] on div "Design Select colors for each of the products and upload an artwork file to des…" at bounding box center [278, 172] width 556 height 394
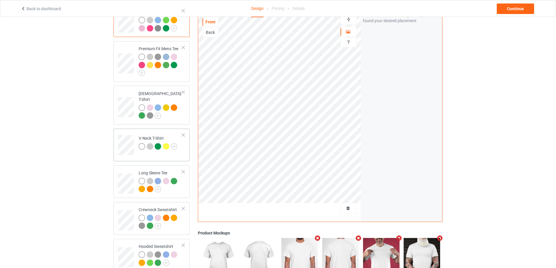
scroll to position [42, 0]
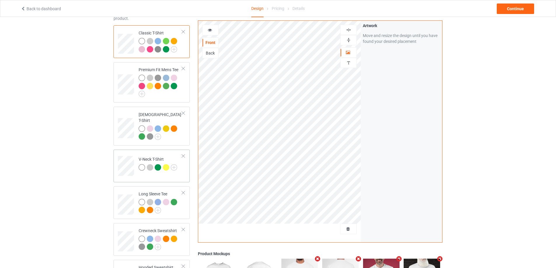
click at [183, 113] on div at bounding box center [183, 113] width 4 height 4
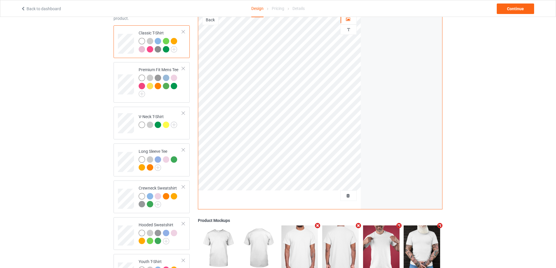
click at [89, 120] on div "Design Select colors for each of the products and upload an artwork file to des…" at bounding box center [278, 155] width 556 height 360
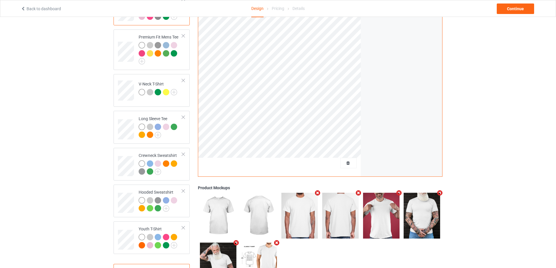
scroll to position [109, 0]
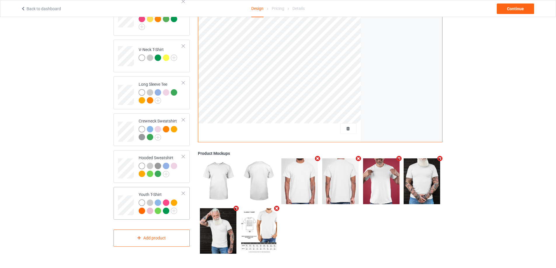
click at [184, 194] on div at bounding box center [183, 193] width 4 height 4
click at [84, 188] on div "Design Select colors for each of the products and upload an artwork file to des…" at bounding box center [278, 88] width 556 height 360
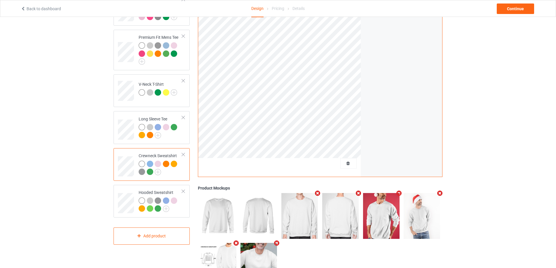
scroll to position [61, 0]
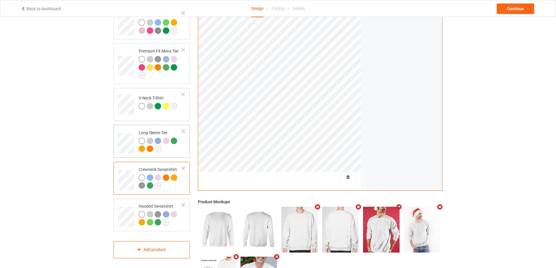
click at [125, 155] on td at bounding box center [126, 141] width 17 height 28
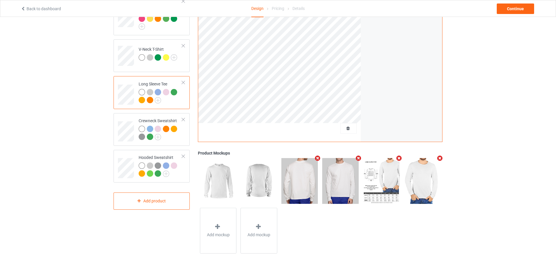
scroll to position [61, 0]
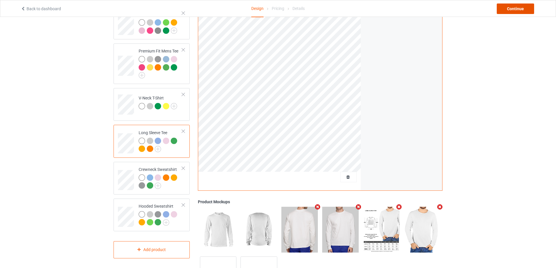
click at [512, 10] on div "Continue" at bounding box center [514, 8] width 37 height 10
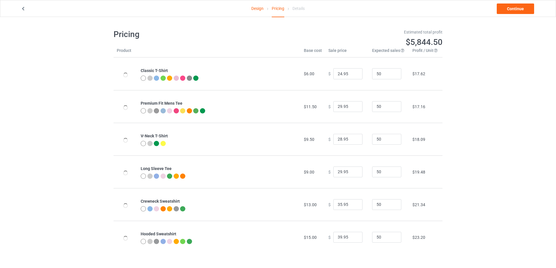
click at [491, 69] on div "Design Pricing Details Continue Pricing Estimated total profit $5,844.50 Produc…" at bounding box center [278, 141] width 556 height 249
click at [515, 9] on link "Continue" at bounding box center [514, 8] width 37 height 10
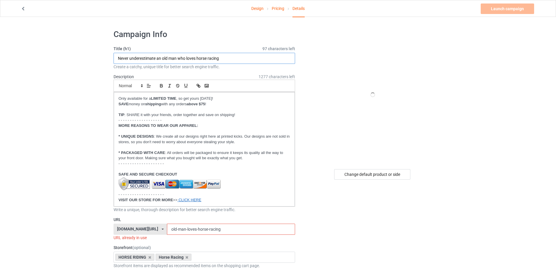
click at [147, 59] on input "Never underestimate an old man who loves horse racing" at bounding box center [203, 58] width 181 height 11
drag, startPoint x: 226, startPoint y: 59, endPoint x: 69, endPoint y: 55, distance: 156.7
click at [255, 7] on link "Design" at bounding box center [257, 8] width 12 height 16
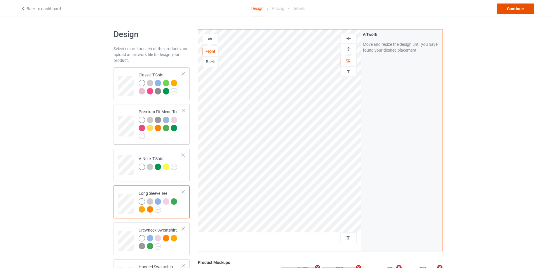
click at [515, 10] on div "Continue" at bounding box center [514, 8] width 37 height 10
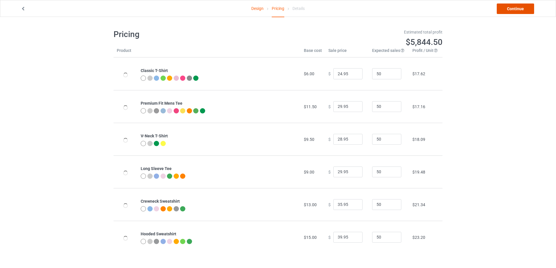
click at [514, 6] on link "Continue" at bounding box center [514, 8] width 37 height 10
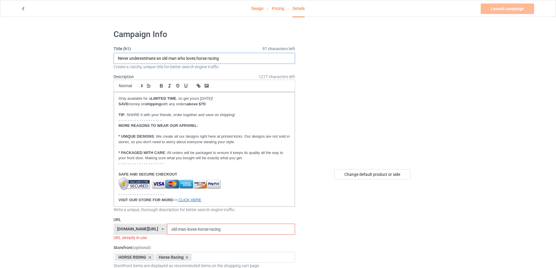
click at [153, 57] on input "Never underestimate an old man who loves horse racing" at bounding box center [203, 58] width 181 height 11
type input "I like beer and running and maybe 3 people"
click at [188, 201] on link "CLICK HERE" at bounding box center [189, 200] width 23 height 4
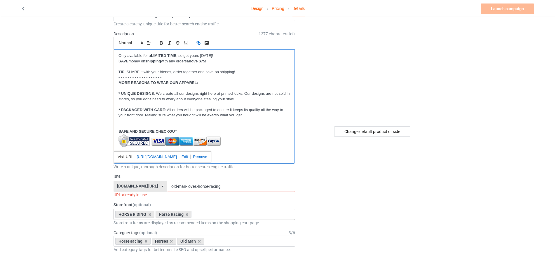
scroll to position [97, 0]
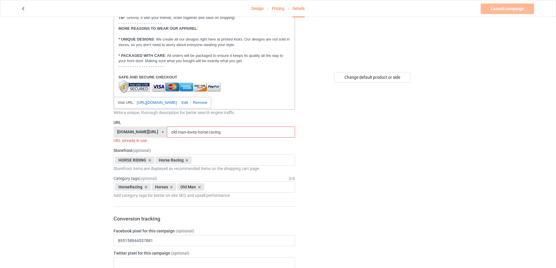
click at [143, 130] on div "[DOMAIN_NAME][URL]" at bounding box center [137, 132] width 41 height 4
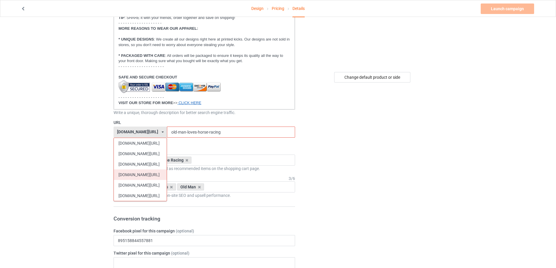
click at [128, 174] on div "[DOMAIN_NAME][URL]" at bounding box center [140, 174] width 53 height 10
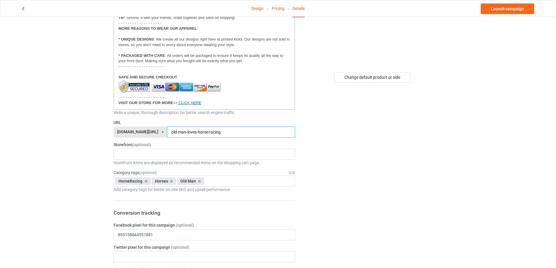
click at [192, 130] on input "old-man-loves-horse-racing" at bounding box center [231, 132] width 128 height 11
drag, startPoint x: 223, startPoint y: 134, endPoint x: 128, endPoint y: 134, distance: 95.1
click at [128, 134] on div "[DOMAIN_NAME][URL] [DOMAIN_NAME][URL] [DOMAIN_NAME][URL] [DOMAIN_NAME][URL] [DO…" at bounding box center [203, 132] width 181 height 11
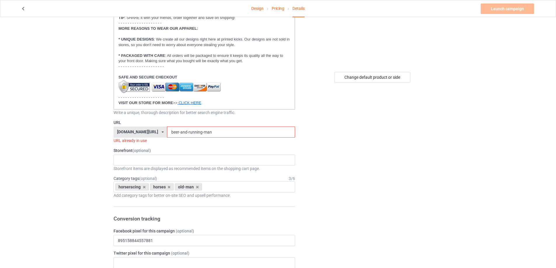
drag, startPoint x: 188, startPoint y: 133, endPoint x: 212, endPoint y: 136, distance: 24.3
click at [212, 136] on input "beer-and-running-man" at bounding box center [231, 132] width 128 height 11
click at [211, 136] on input "beer-and-running-man" at bounding box center [231, 132] width 128 height 11
click at [192, 132] on input "beer-and-running-man" at bounding box center [231, 132] width 128 height 11
click at [188, 132] on input "beer-and-running-man" at bounding box center [231, 132] width 128 height 11
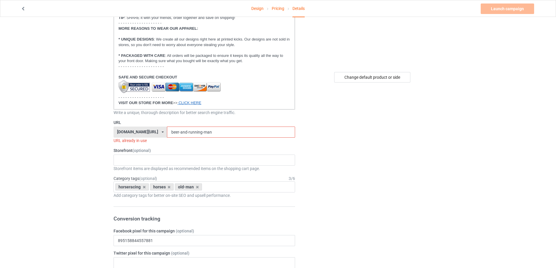
click at [210, 134] on input "beer-and-running-man" at bounding box center [231, 132] width 128 height 11
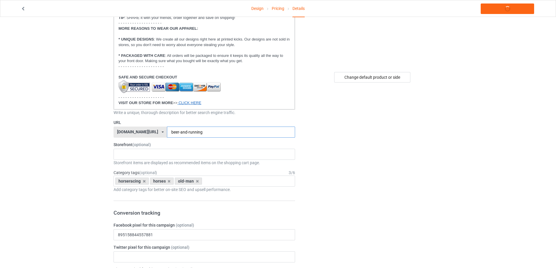
type input "beer-and-running"
click at [368, 147] on div "Change default product or side" at bounding box center [372, 267] width 147 height 678
click at [210, 152] on div "Soundwear Best Selling Home Decor Apparel BOOK COLLECTION Vote For [PERSON_NAME…" at bounding box center [203, 154] width 181 height 11
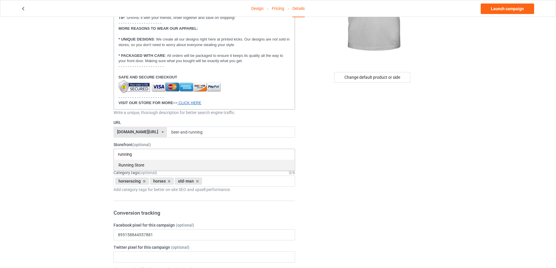
type input "running"
click at [172, 164] on div "Running Store" at bounding box center [204, 165] width 181 height 11
click at [145, 181] on icon at bounding box center [144, 181] width 3 height 4
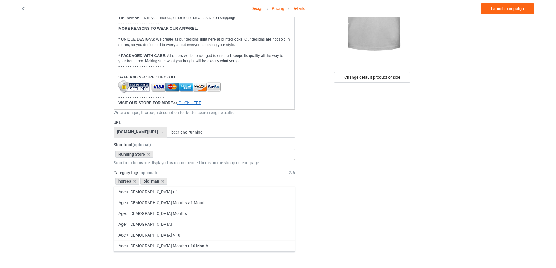
click at [162, 180] on icon at bounding box center [162, 181] width 3 height 4
click at [135, 181] on icon at bounding box center [134, 181] width 3 height 4
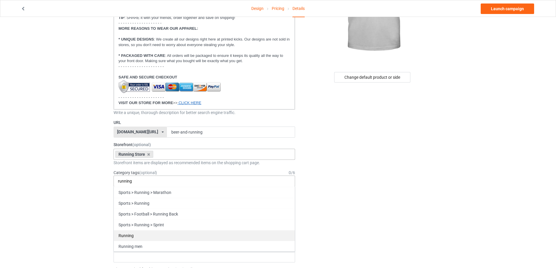
type input "running"
click at [141, 237] on div "Running" at bounding box center [204, 235] width 181 height 11
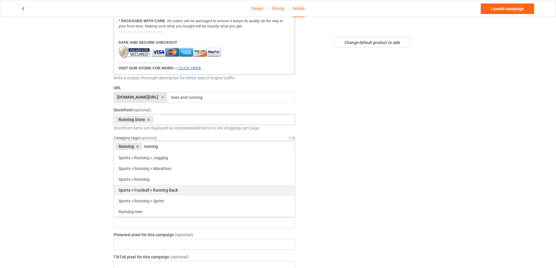
scroll to position [146, 0]
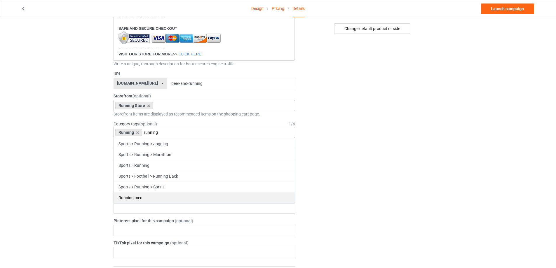
type input "running"
click at [140, 200] on div "Running men" at bounding box center [204, 197] width 181 height 11
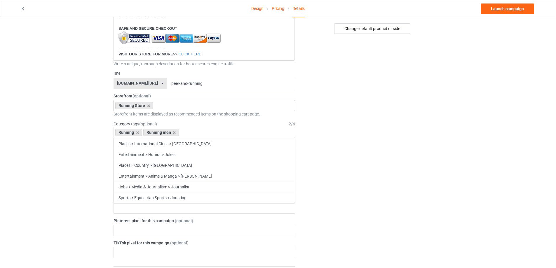
drag, startPoint x: 70, startPoint y: 188, endPoint x: 85, endPoint y: 190, distance: 14.7
click at [70, 188] on div "Design Pricing Details Launch campaign Campaign Info Title (h1) 108 characters …" at bounding box center [278, 218] width 556 height 694
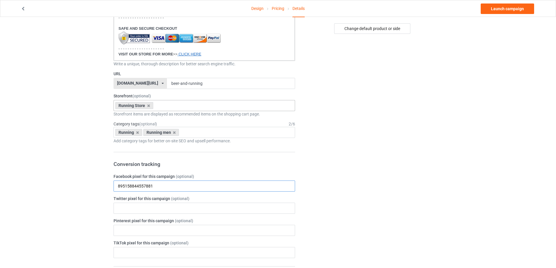
drag, startPoint x: 164, startPoint y: 185, endPoint x: 71, endPoint y: 183, distance: 93.3
click at [71, 183] on div "Design Pricing Details Launch campaign Campaign Info Title (h1) 108 characters …" at bounding box center [278, 218] width 556 height 694
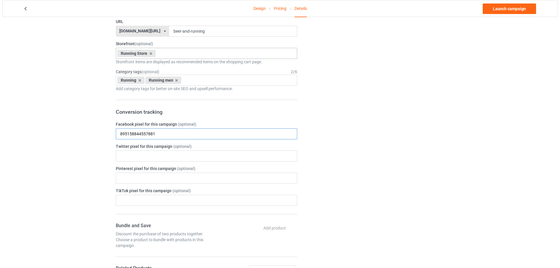
scroll to position [243, 0]
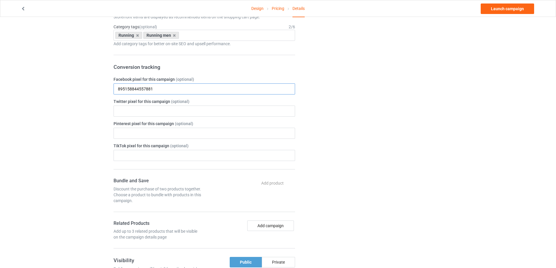
paste input "186031621476874"
type input "1860316214768741"
click at [50, 127] on div "Design Pricing Details Launch campaign Campaign Info Title (h1) 108 characters …" at bounding box center [278, 121] width 556 height 694
click at [276, 223] on button "Add campaign" at bounding box center [270, 225] width 47 height 10
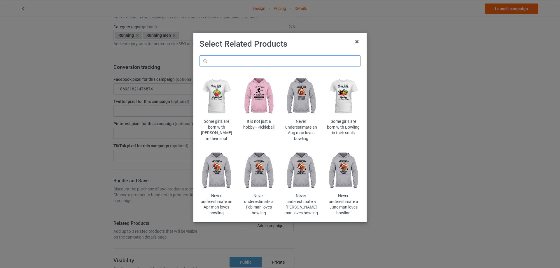
click at [311, 62] on input "text" at bounding box center [279, 60] width 161 height 11
type input "all men"
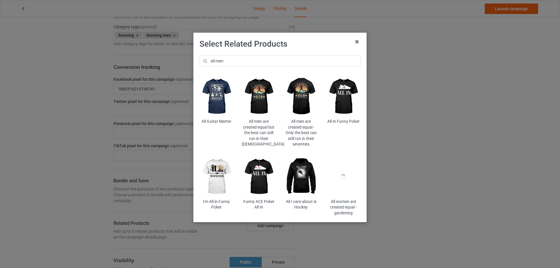
click at [303, 90] on img at bounding box center [301, 96] width 34 height 43
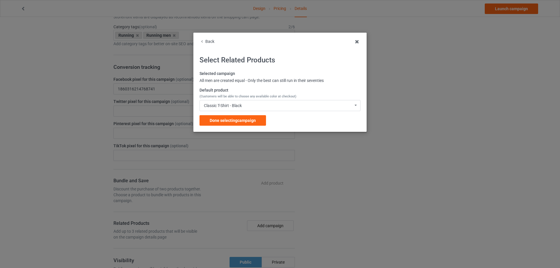
drag, startPoint x: 243, startPoint y: 121, endPoint x: 281, endPoint y: 118, distance: 38.1
click at [281, 118] on div "Selected campaign All men are created equal - Only the best can still run in th…" at bounding box center [279, 98] width 161 height 55
click at [258, 105] on div "Classic T-Shirt - Black Classic T-Shirt - Black Classic T-Shirt - Chocolate Cla…" at bounding box center [279, 105] width 161 height 11
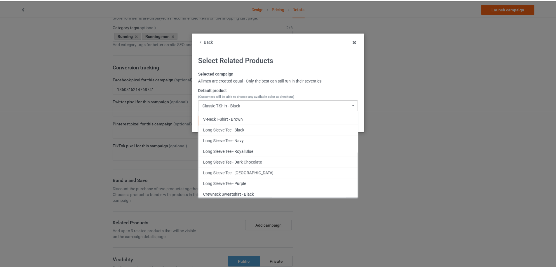
scroll to position [167, 0]
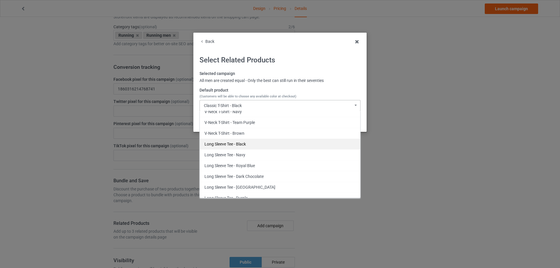
click at [244, 144] on div "Long Sleeve Tee - Black" at bounding box center [280, 144] width 160 height 11
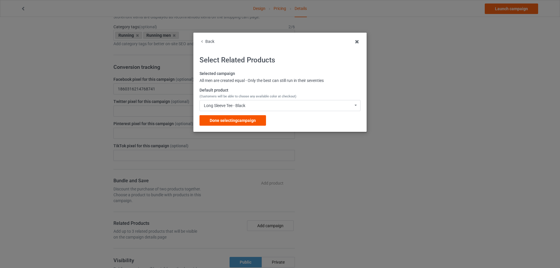
click at [244, 122] on span "Done selecting campaign" at bounding box center [233, 120] width 46 height 5
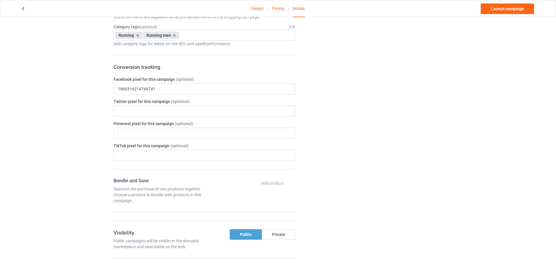
click at [331, 135] on div "Change default product or side" at bounding box center [372, 107] width 147 height 650
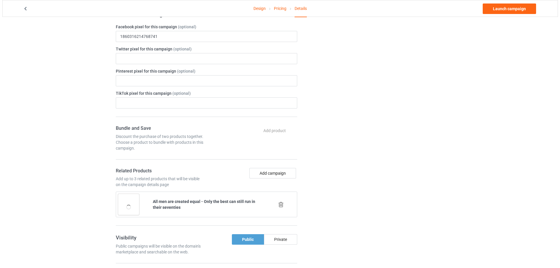
scroll to position [340, 0]
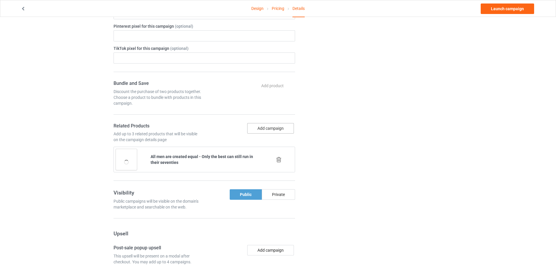
click at [279, 128] on button "Add campaign" at bounding box center [270, 128] width 47 height 10
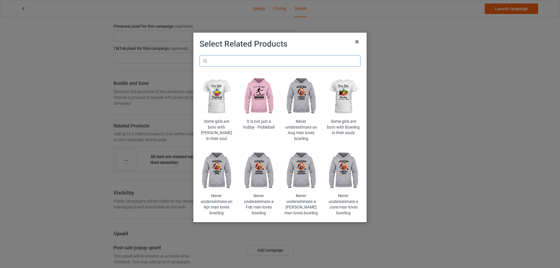
click at [299, 62] on input "text" at bounding box center [279, 60] width 161 height 11
type input "keep"
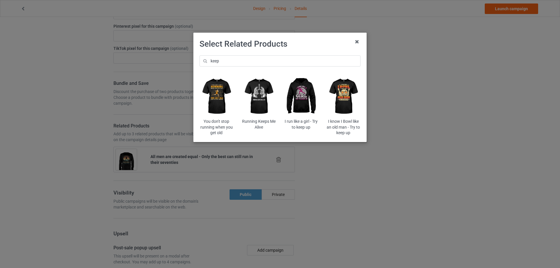
click at [214, 96] on img at bounding box center [216, 96] width 34 height 43
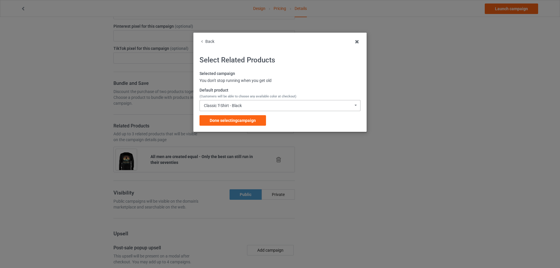
click at [234, 105] on div "Classic T-Shirt - Black" at bounding box center [223, 106] width 38 height 4
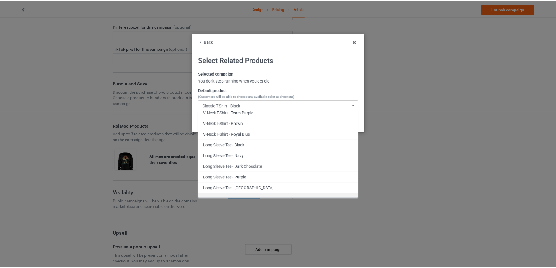
scroll to position [243, 0]
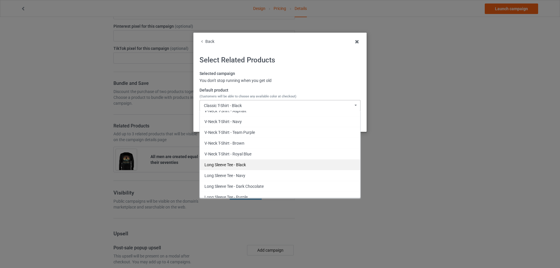
click at [242, 163] on div "Long Sleeve Tee - Black" at bounding box center [280, 164] width 160 height 11
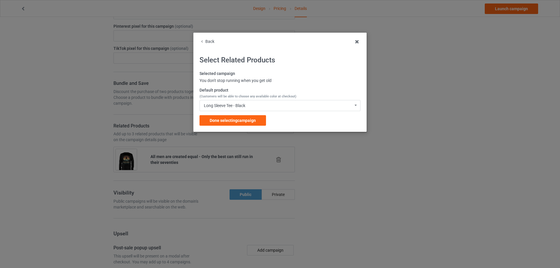
click at [248, 120] on span "Done selecting campaign" at bounding box center [233, 120] width 46 height 5
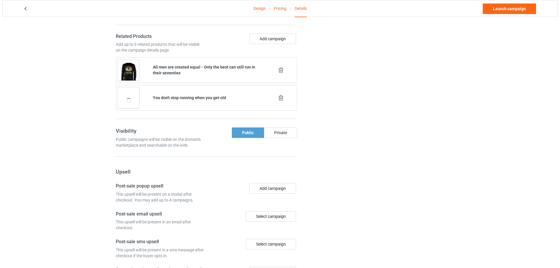
scroll to position [437, 0]
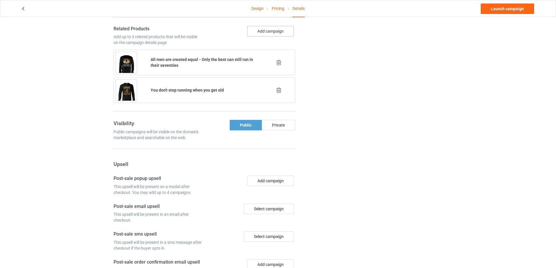
click at [280, 34] on button "Add campaign" at bounding box center [270, 31] width 47 height 10
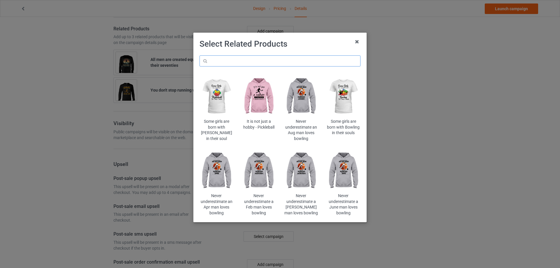
click at [269, 60] on input "text" at bounding box center [279, 60] width 161 height 11
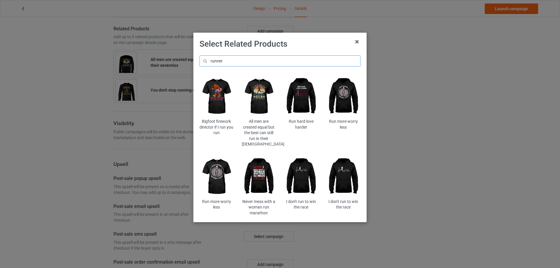
type input "runner"
click at [298, 52] on div "runner Bigfoot firework director if I run you run All men are created equal but…" at bounding box center [279, 135] width 169 height 169
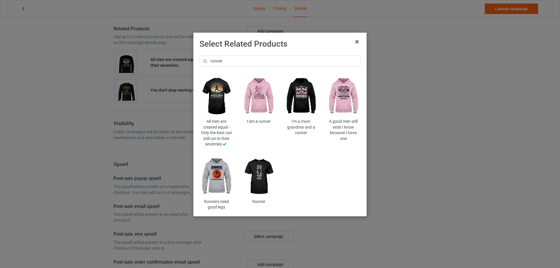
click at [259, 188] on img at bounding box center [259, 176] width 34 height 43
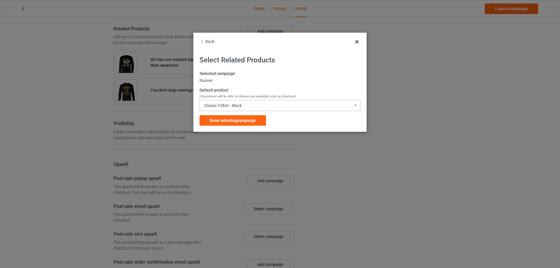
click at [245, 108] on div "Classic T-Shirt - Black Classic T-Shirt - Black Classic T-Shirt - Chocolate Cla…" at bounding box center [279, 105] width 161 height 11
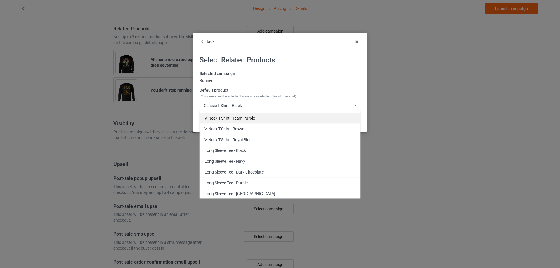
scroll to position [243, 0]
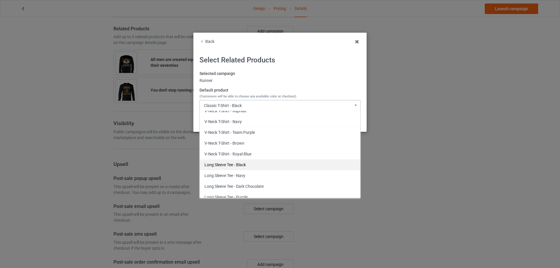
click at [258, 164] on div "Long Sleeve Tee - Black" at bounding box center [280, 164] width 160 height 11
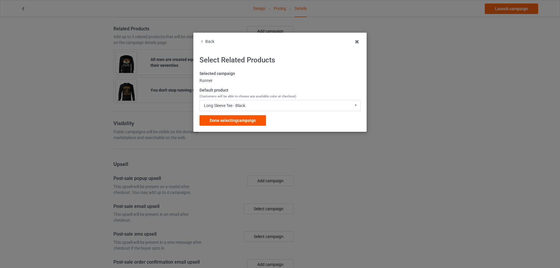
click at [245, 120] on span "Done selecting campaign" at bounding box center [233, 120] width 46 height 5
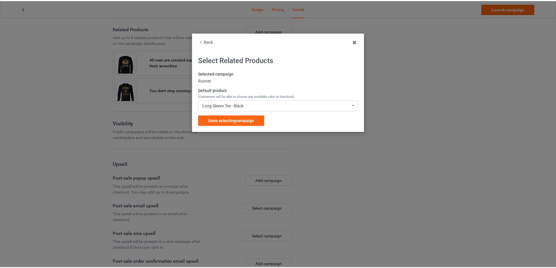
scroll to position [416, 0]
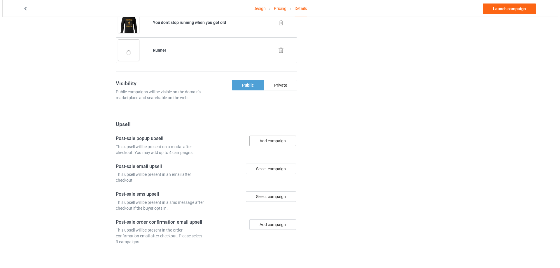
scroll to position [513, 0]
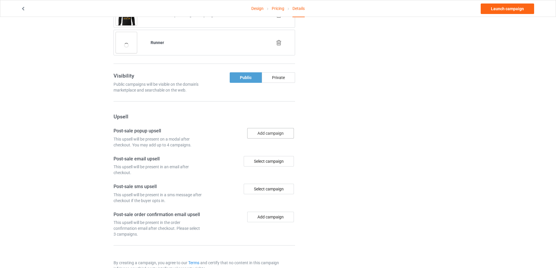
click at [282, 132] on button "Add campaign" at bounding box center [270, 133] width 47 height 10
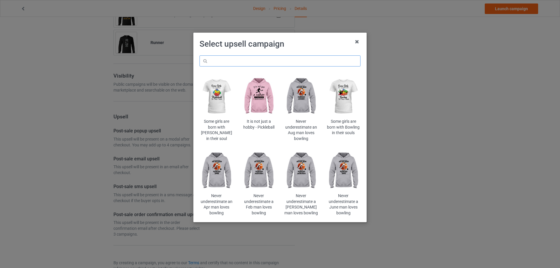
click at [314, 57] on input "text" at bounding box center [279, 60] width 161 height 11
type input "keep"
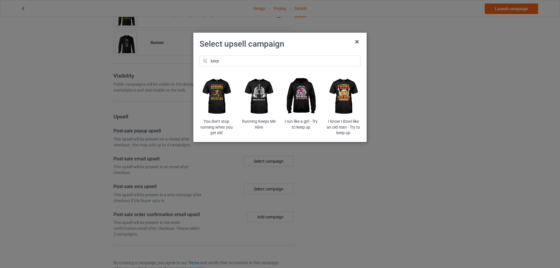
click at [225, 100] on img at bounding box center [216, 96] width 34 height 43
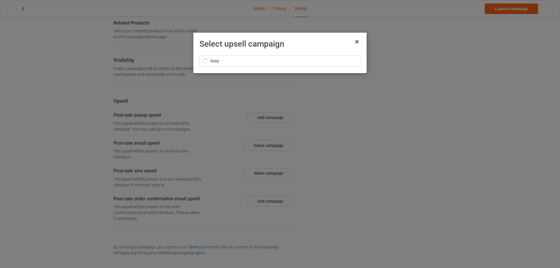
scroll to position [513, 0]
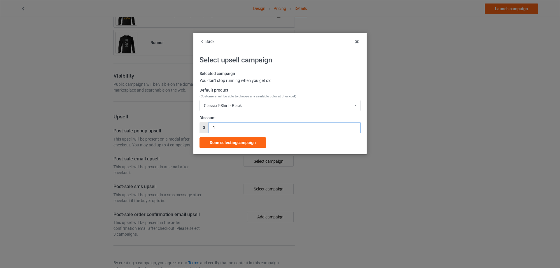
drag, startPoint x: 221, startPoint y: 129, endPoint x: 199, endPoint y: 131, distance: 22.5
click at [199, 131] on div "Back Select upsell campaign Selected campaign You don't stop running when you g…" at bounding box center [279, 93] width 173 height 121
type input "7"
click at [235, 143] on span "Done selecting campaign" at bounding box center [233, 142] width 46 height 5
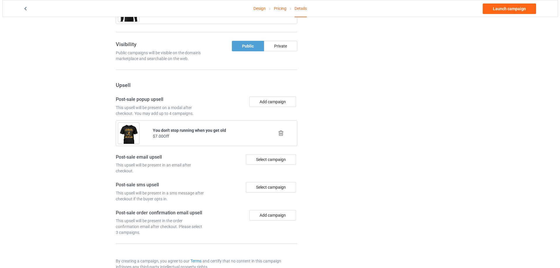
scroll to position [558, 0]
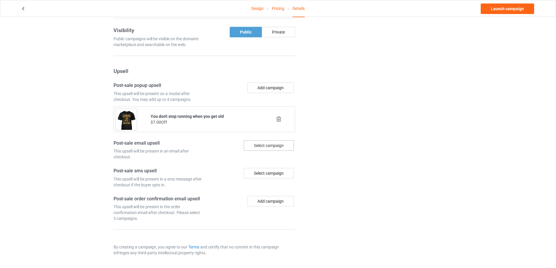
click at [273, 145] on div "Select campaign" at bounding box center [269, 145] width 50 height 10
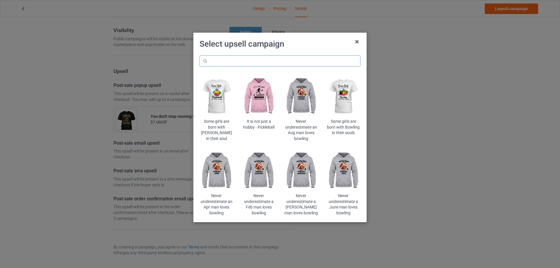
click at [305, 59] on input "text" at bounding box center [279, 60] width 161 height 11
paste input "keep"
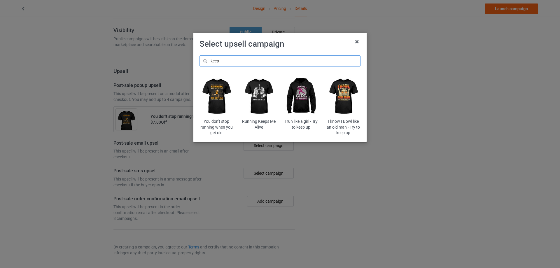
type input "keep"
click at [210, 94] on img at bounding box center [216, 96] width 34 height 43
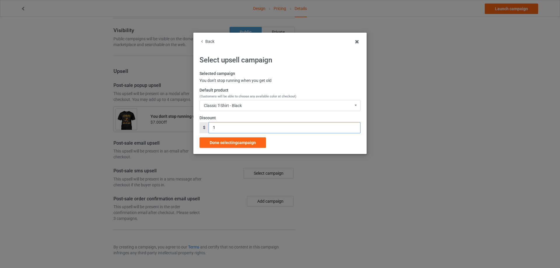
drag, startPoint x: 219, startPoint y: 127, endPoint x: 189, endPoint y: 127, distance: 30.3
click at [189, 127] on div "Back Select upsell campaign Selected campaign You don't stop running when you g…" at bounding box center [280, 134] width 560 height 268
type input "7"
click at [229, 144] on span "Done selecting campaign" at bounding box center [233, 142] width 46 height 5
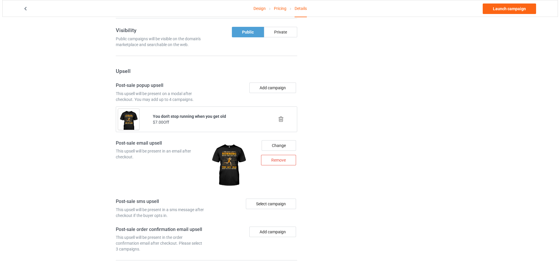
scroll to position [589, 0]
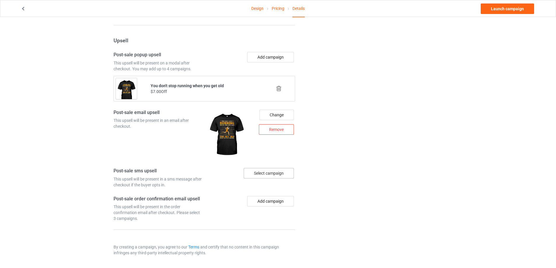
click at [277, 172] on div "Select campaign" at bounding box center [269, 173] width 50 height 10
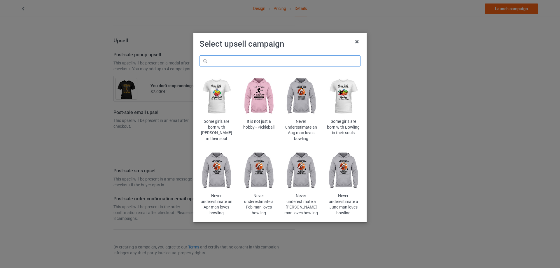
click at [310, 57] on input "text" at bounding box center [279, 60] width 161 height 11
paste input "keep"
type input "keep"
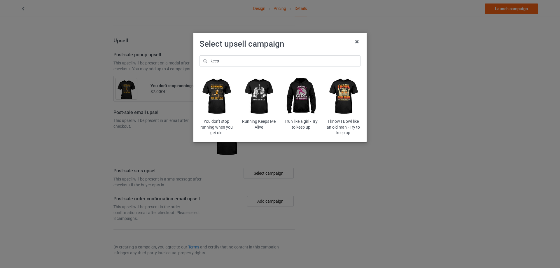
click at [212, 103] on img at bounding box center [216, 96] width 34 height 43
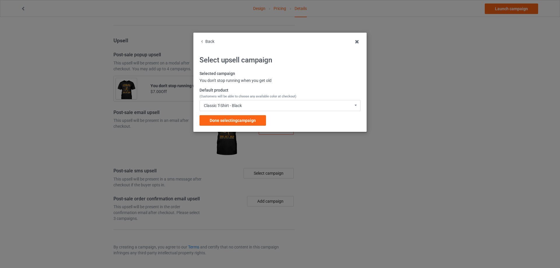
drag, startPoint x: 231, startPoint y: 119, endPoint x: 237, endPoint y: 120, distance: 6.7
click at [231, 119] on span "Done selecting campaign" at bounding box center [233, 120] width 46 height 5
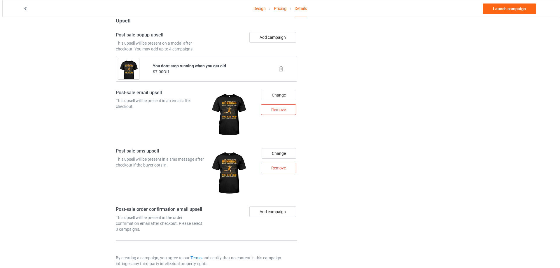
scroll to position [619, 0]
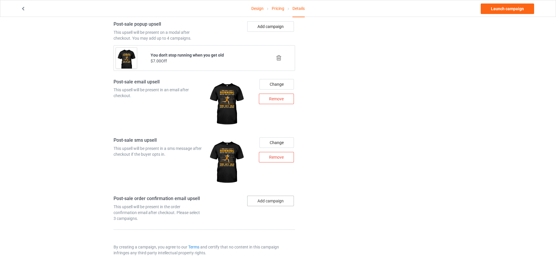
click at [274, 206] on button "Add campaign" at bounding box center [270, 201] width 47 height 10
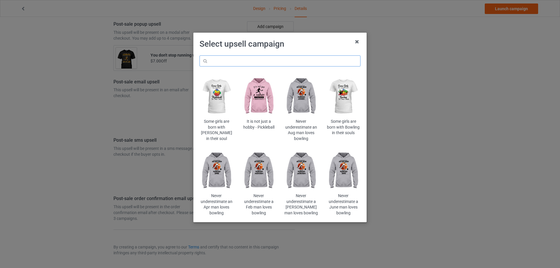
click at [316, 59] on input "text" at bounding box center [279, 60] width 161 height 11
paste input "keep"
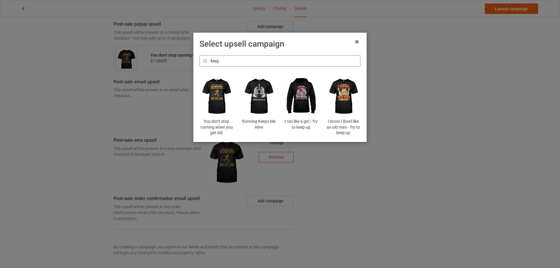
type input "keep"
click at [210, 97] on img at bounding box center [216, 96] width 34 height 43
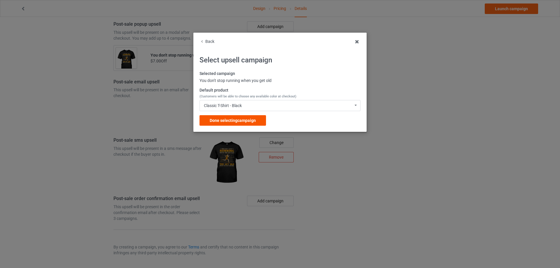
click at [230, 118] on span "Done selecting campaign" at bounding box center [233, 120] width 46 height 5
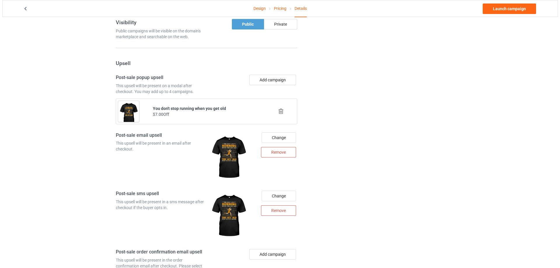
scroll to position [552, 0]
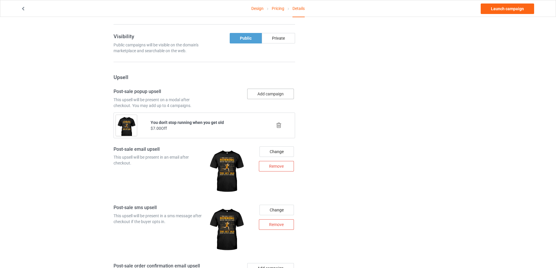
click at [283, 92] on button "Add campaign" at bounding box center [270, 94] width 47 height 10
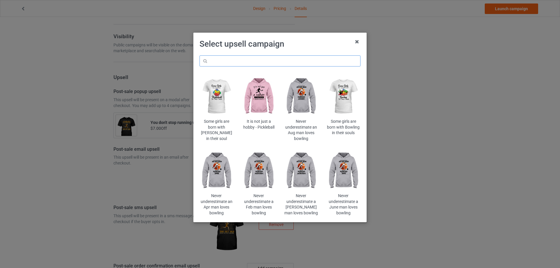
click at [302, 63] on input "text" at bounding box center [279, 60] width 161 height 11
type input "runner"
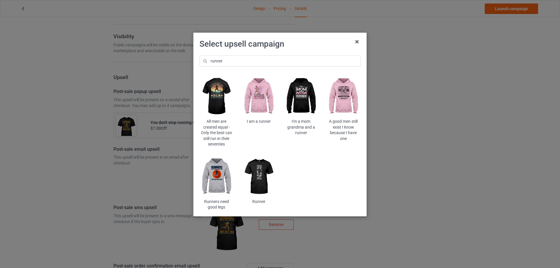
click at [259, 181] on img at bounding box center [259, 176] width 34 height 43
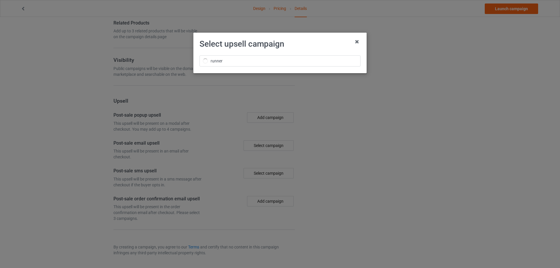
scroll to position [552, 0]
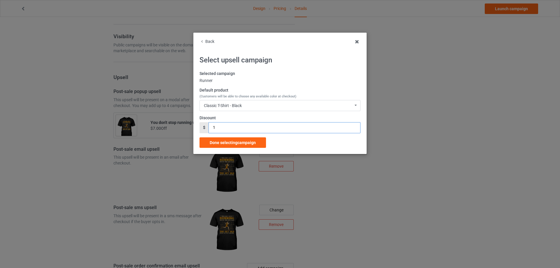
click at [204, 132] on div "$ 1" at bounding box center [279, 127] width 161 height 11
type input "7"
click at [245, 143] on span "Done selecting campaign" at bounding box center [233, 142] width 46 height 5
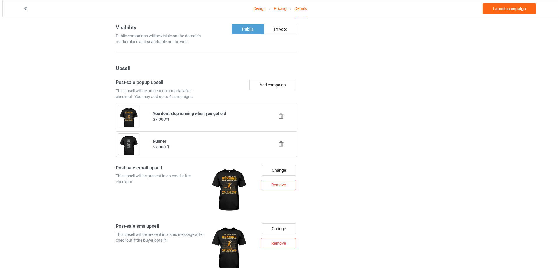
scroll to position [561, 0]
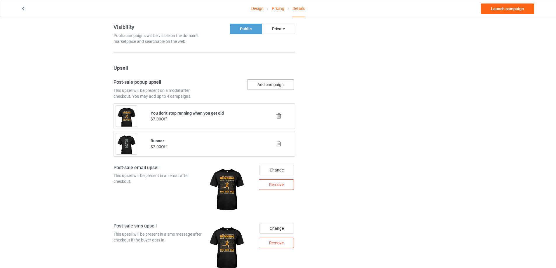
click at [283, 82] on button "Add campaign" at bounding box center [270, 84] width 47 height 10
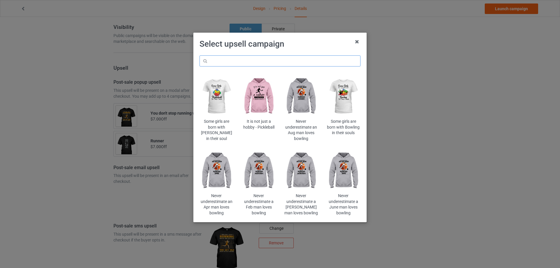
click at [290, 60] on input "text" at bounding box center [279, 60] width 161 height 11
paste input "runner"
type input "runner"
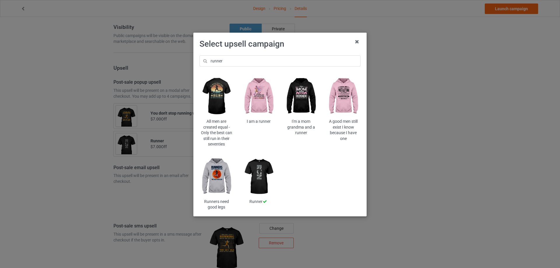
click at [213, 102] on img at bounding box center [216, 96] width 34 height 43
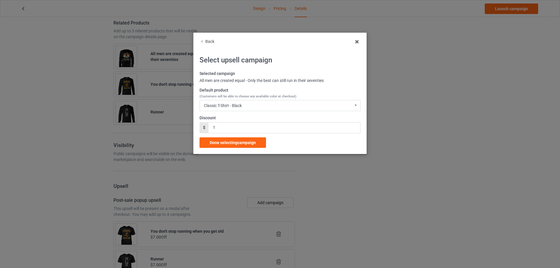
scroll to position [561, 0]
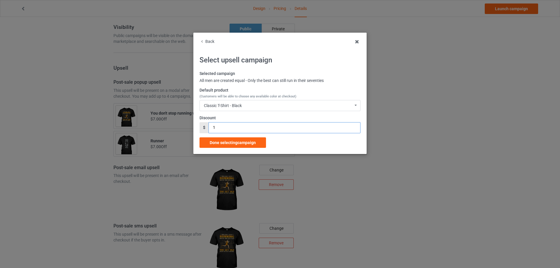
drag, startPoint x: 229, startPoint y: 128, endPoint x: 197, endPoint y: 137, distance: 32.9
click at [181, 131] on div "Back Select upsell campaign Selected campaign All men are created equal - Only …" at bounding box center [280, 134] width 560 height 268
type input "7"
click at [215, 143] on span "Done selecting campaign" at bounding box center [233, 142] width 46 height 5
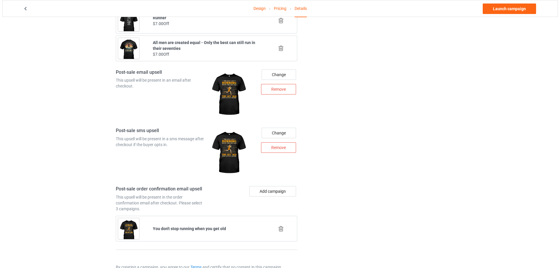
scroll to position [705, 0]
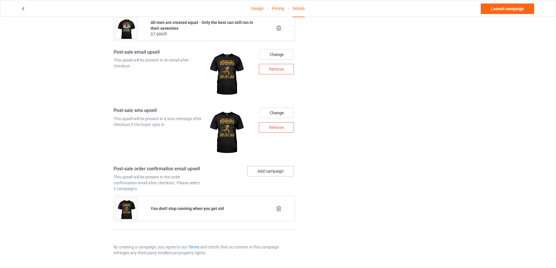
click at [281, 169] on button "Add campaign" at bounding box center [270, 171] width 47 height 10
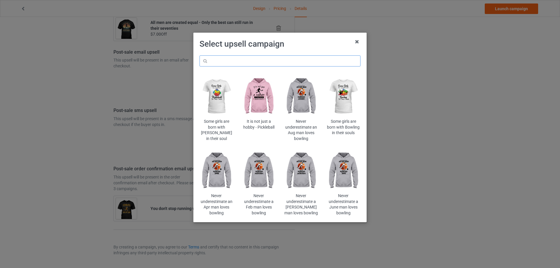
click at [314, 63] on input "text" at bounding box center [279, 60] width 161 height 11
paste input "runner"
type input "runner"
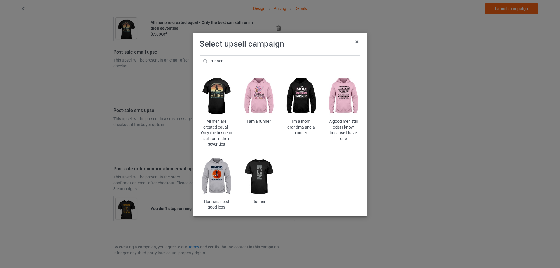
click at [214, 98] on img at bounding box center [216, 96] width 34 height 43
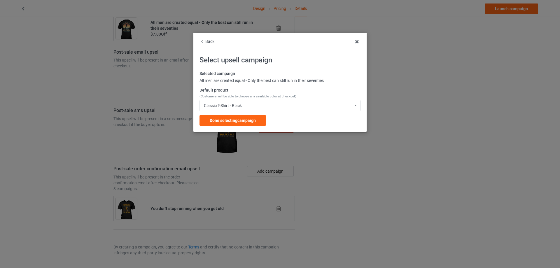
click at [246, 119] on div "Done selecting campaign" at bounding box center [232, 120] width 66 height 10
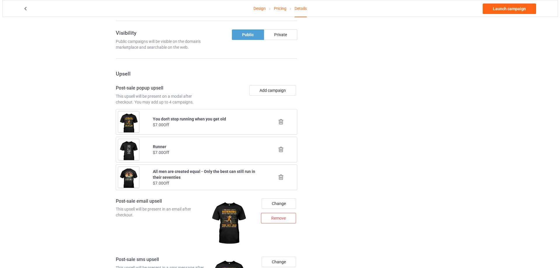
scroll to position [732, 0]
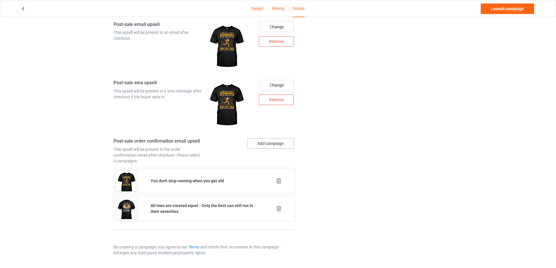
click at [272, 148] on button "Add campaign" at bounding box center [270, 143] width 47 height 10
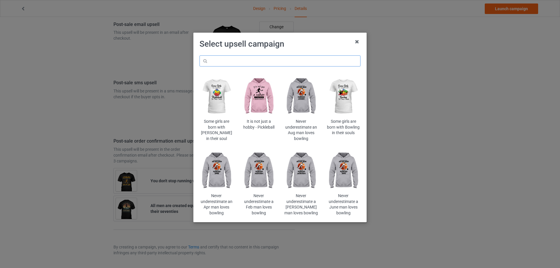
click at [317, 61] on input "text" at bounding box center [279, 60] width 161 height 11
paste input "runner"
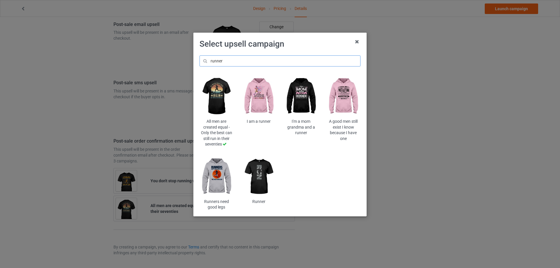
click at [248, 62] on input "runner" at bounding box center [279, 60] width 161 height 11
type input "grandpas"
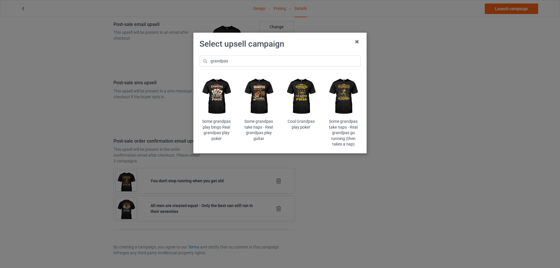
click at [359, 98] on img at bounding box center [343, 96] width 34 height 43
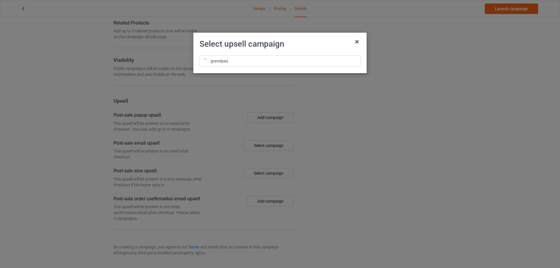
scroll to position [732, 0]
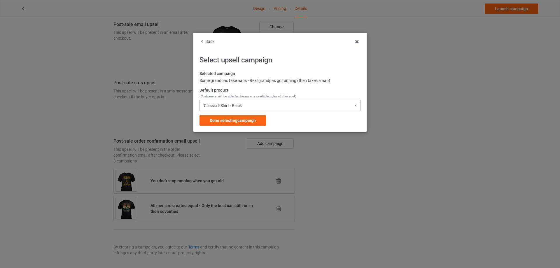
click at [248, 108] on div "Classic T-Shirt - Black Classic T-Shirt - Black Classic T-Shirt - Chocolate Cla…" at bounding box center [279, 105] width 161 height 11
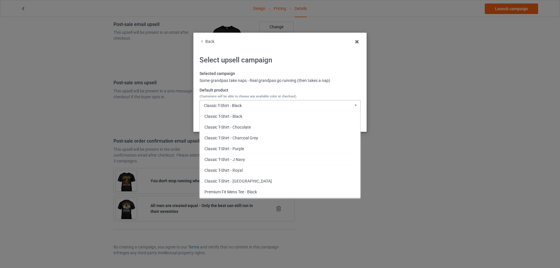
click at [233, 106] on div "Classic T-Shirt - Black" at bounding box center [223, 106] width 38 height 4
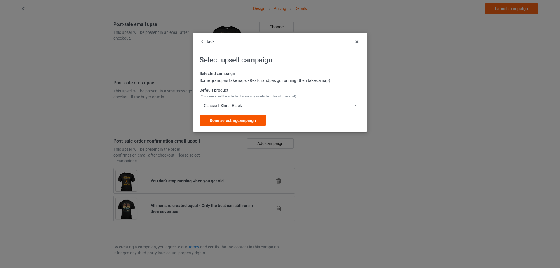
click at [235, 123] on div "Done selecting campaign" at bounding box center [232, 120] width 66 height 10
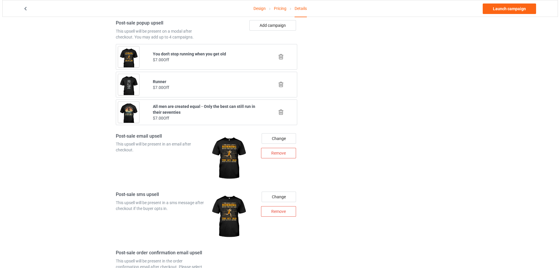
scroll to position [566, 0]
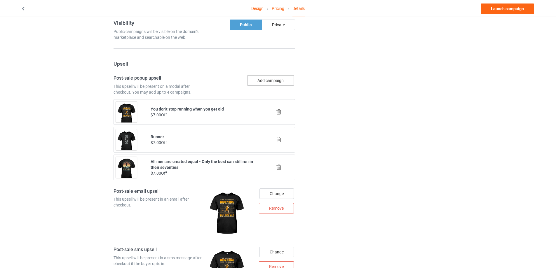
click at [282, 82] on button "Add campaign" at bounding box center [270, 80] width 47 height 10
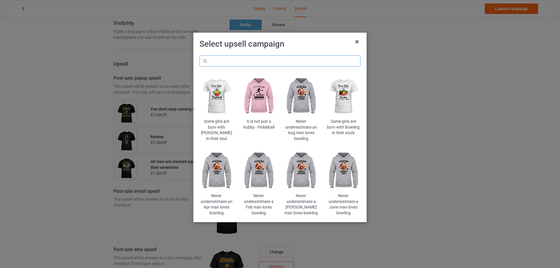
click at [302, 58] on input "text" at bounding box center [279, 60] width 161 height 11
paste input "runner"
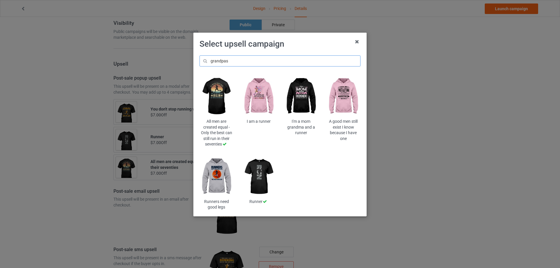
type input "grandpas"
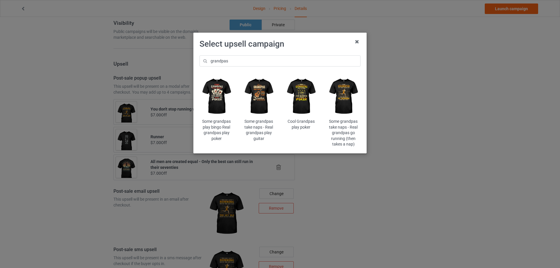
click at [337, 93] on img at bounding box center [343, 96] width 34 height 43
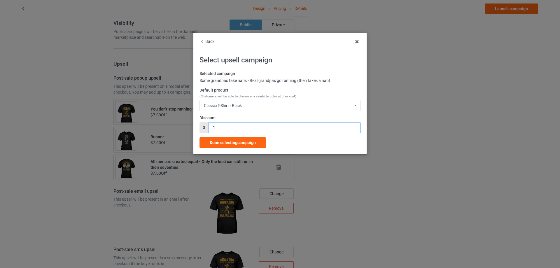
drag, startPoint x: 211, startPoint y: 131, endPoint x: 197, endPoint y: 131, distance: 14.6
click at [197, 131] on div "Back Select upsell campaign Selected campaign Some grandpas take naps - Real gr…" at bounding box center [279, 93] width 173 height 121
type input "7"
click at [241, 140] on span "Done selecting campaign" at bounding box center [233, 142] width 46 height 5
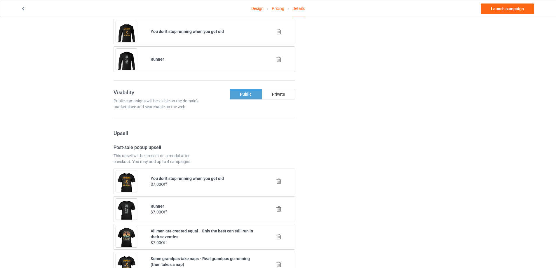
scroll to position [447, 0]
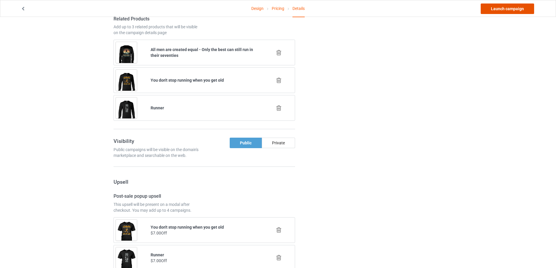
click at [521, 10] on link "Launch campaign" at bounding box center [506, 8] width 53 height 10
